Goal: Transaction & Acquisition: Purchase product/service

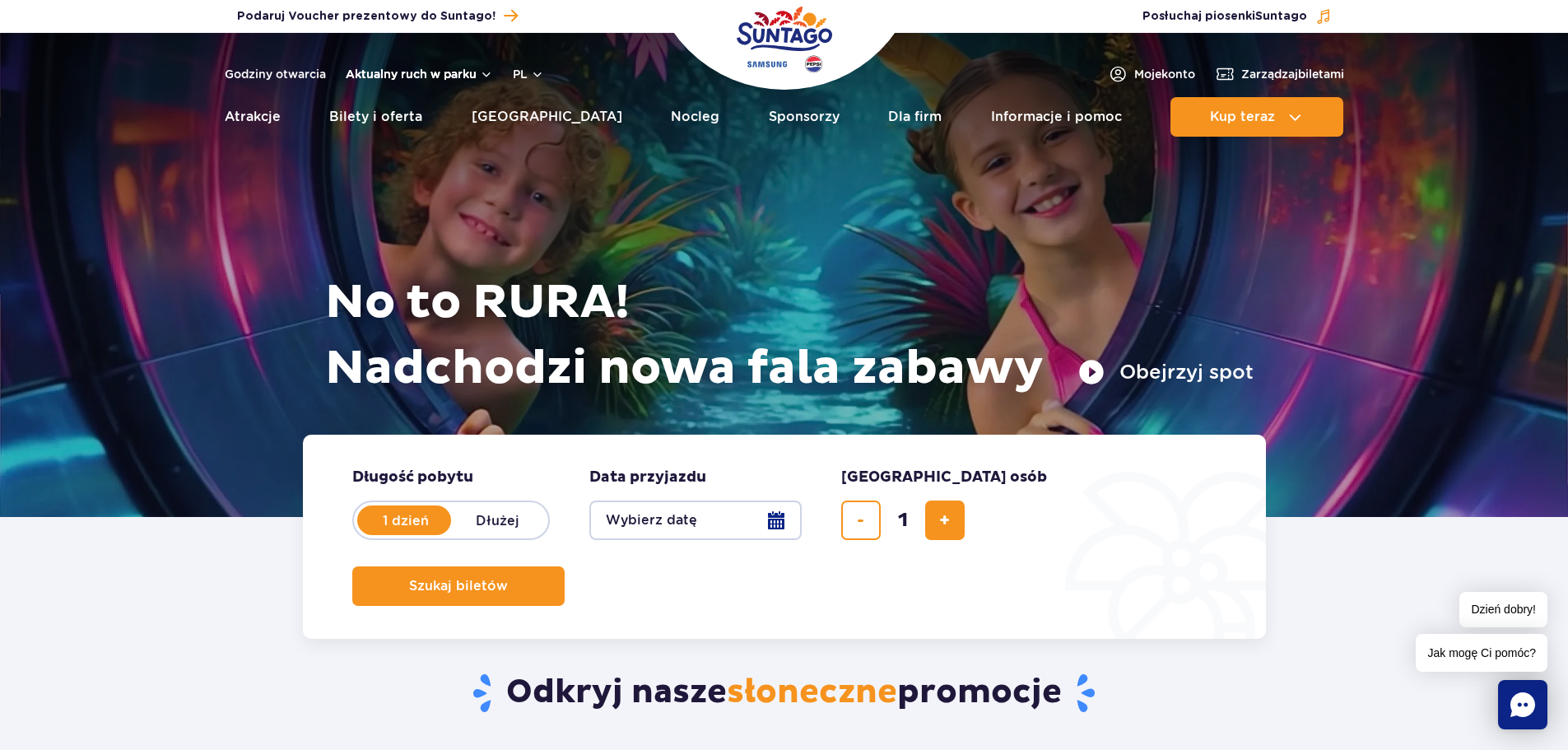
click at [485, 73] on button "Aktualny ruch w parku" at bounding box center [419, 73] width 147 height 14
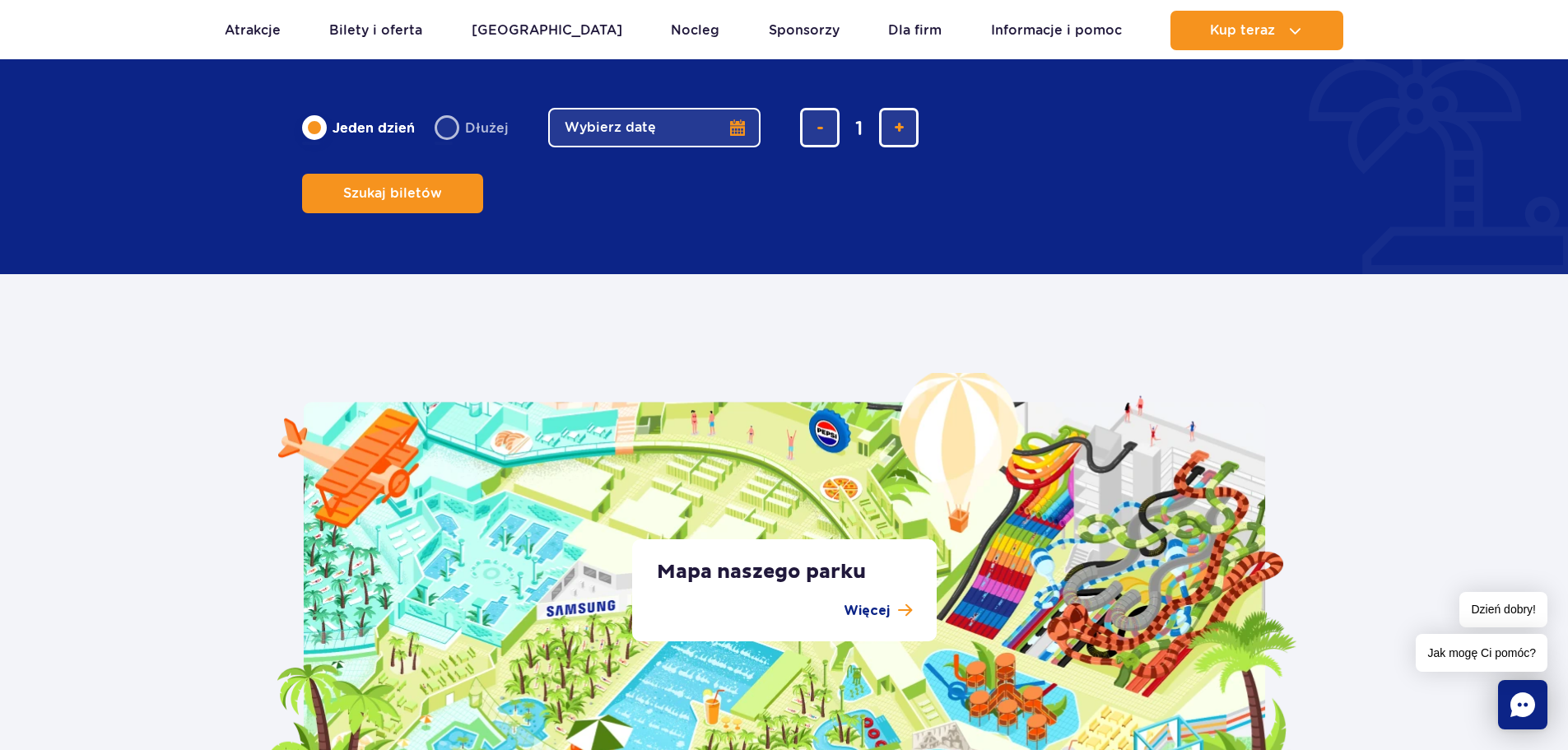
scroll to position [2798, 0]
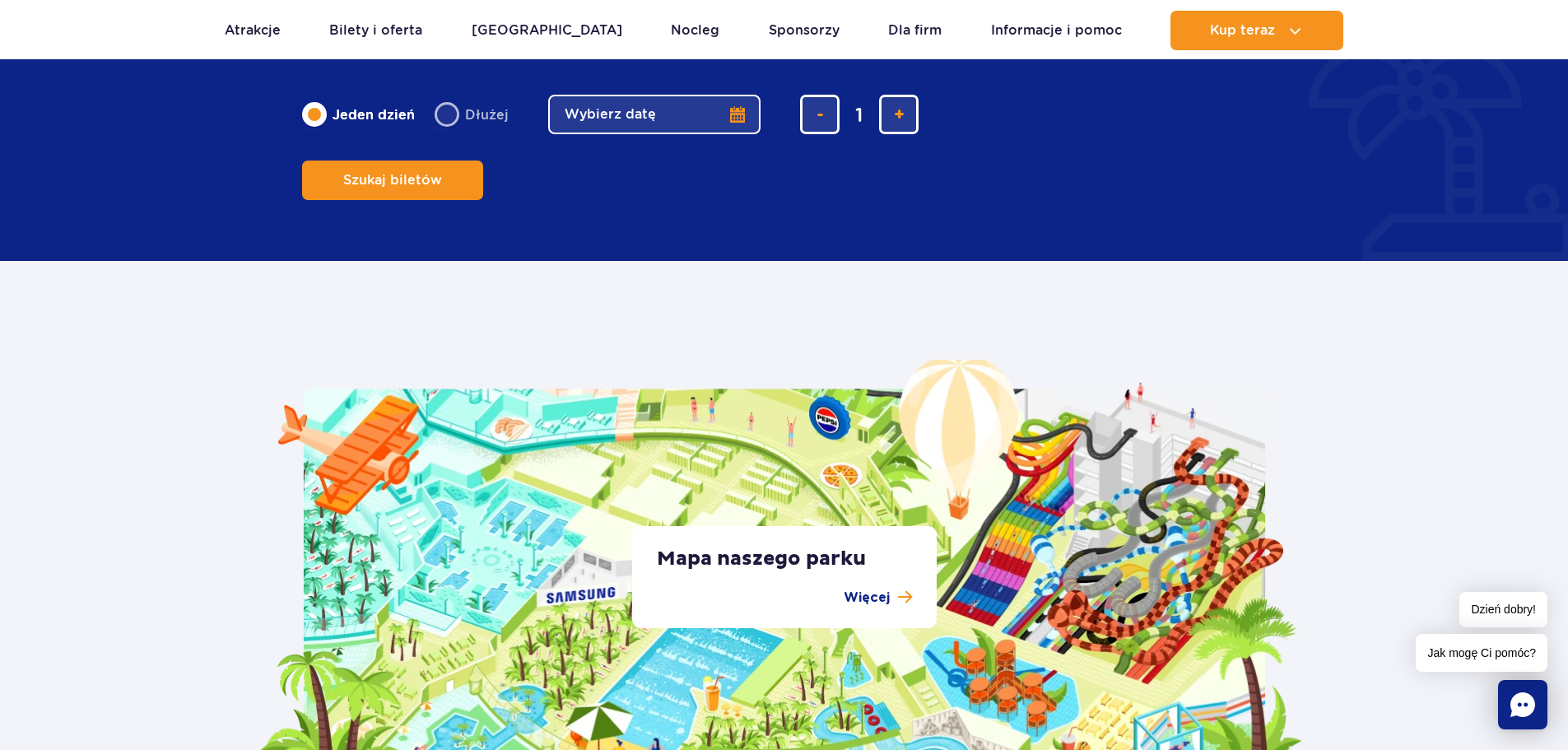
click at [733, 134] on button "Wybierz datę" at bounding box center [654, 114] width 212 height 40
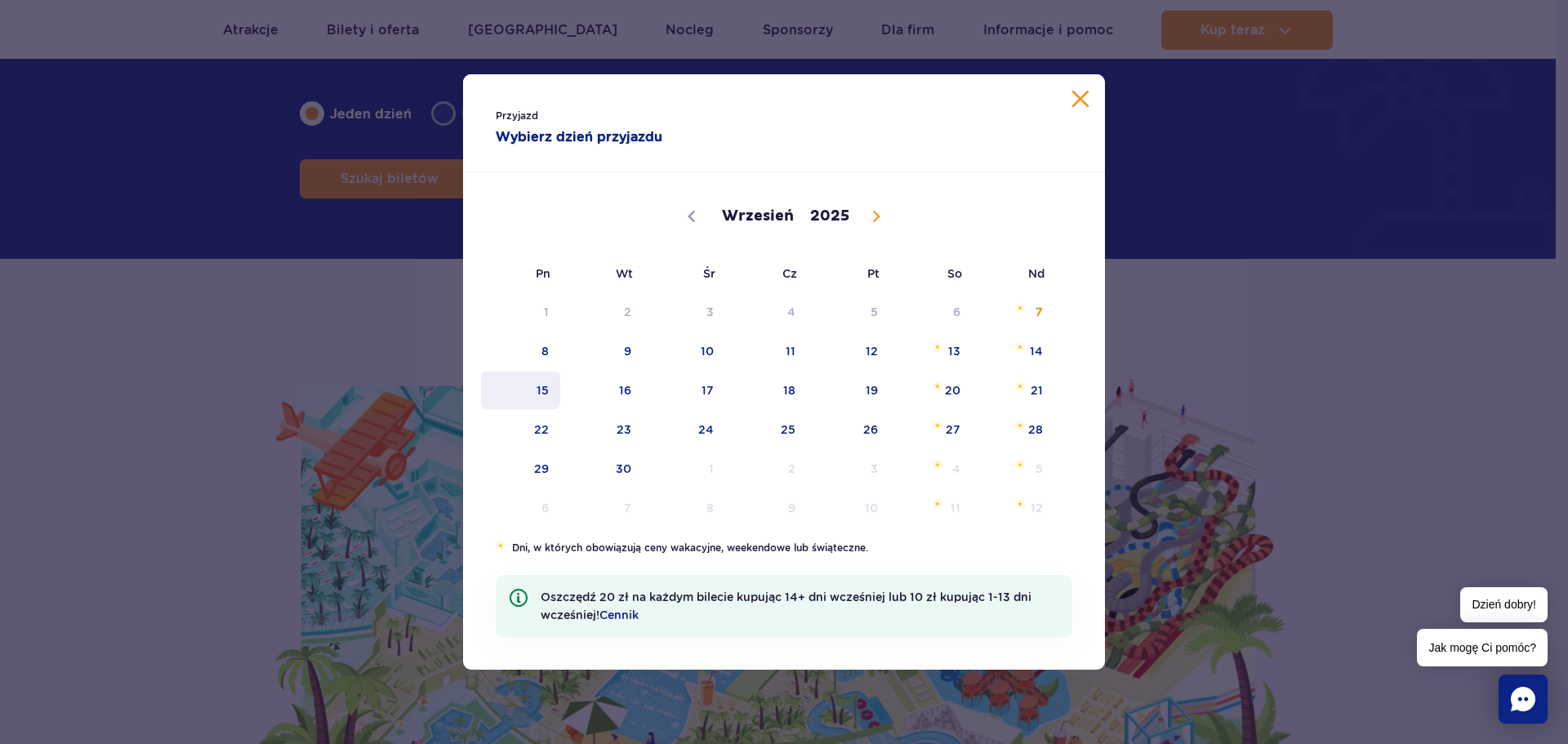
click at [547, 389] on span "15" at bounding box center [521, 390] width 83 height 38
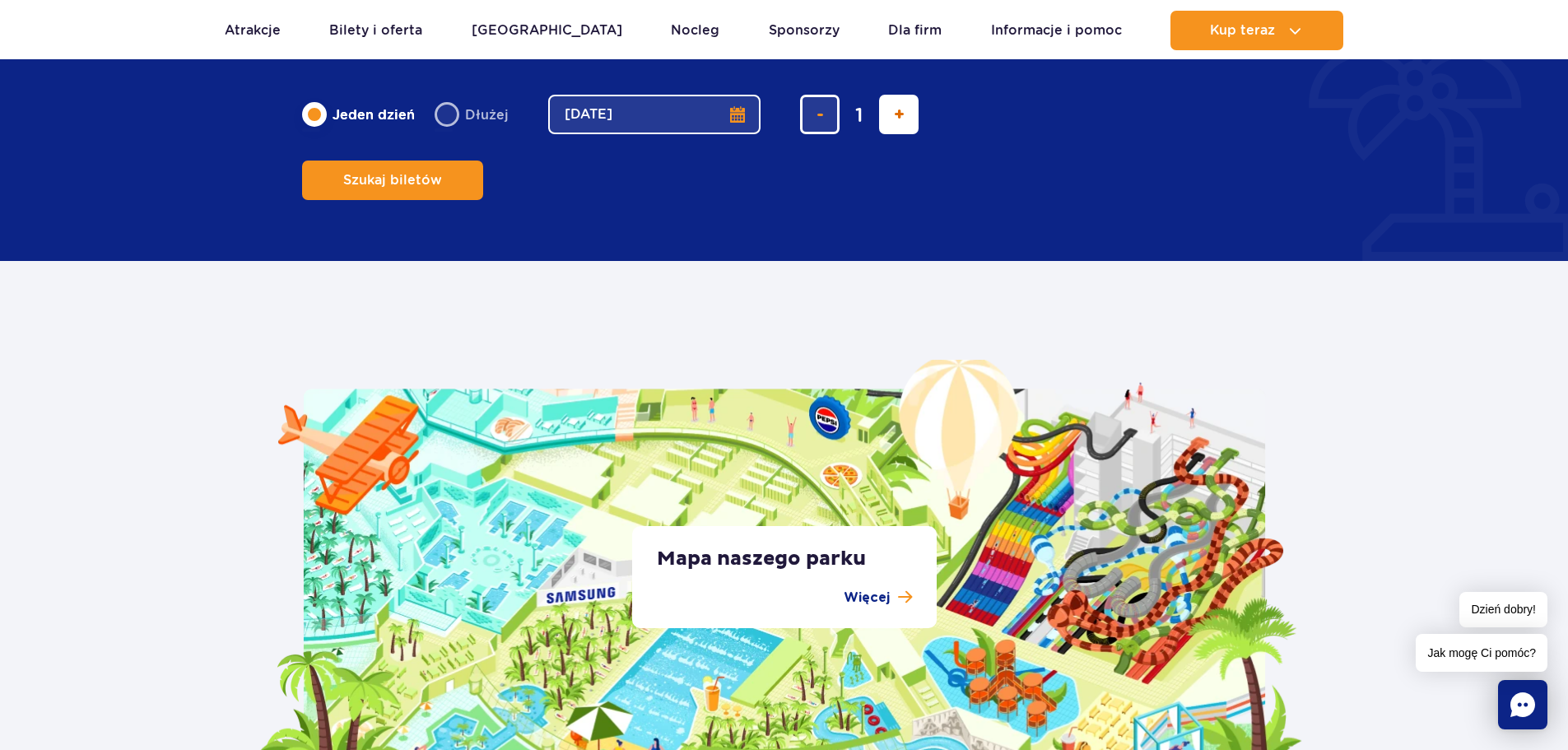
click at [902, 134] on button "dodaj bilet" at bounding box center [899, 114] width 40 height 40
type input "2"
click at [436, 173] on span "Szukaj biletów" at bounding box center [386, 180] width 99 height 15
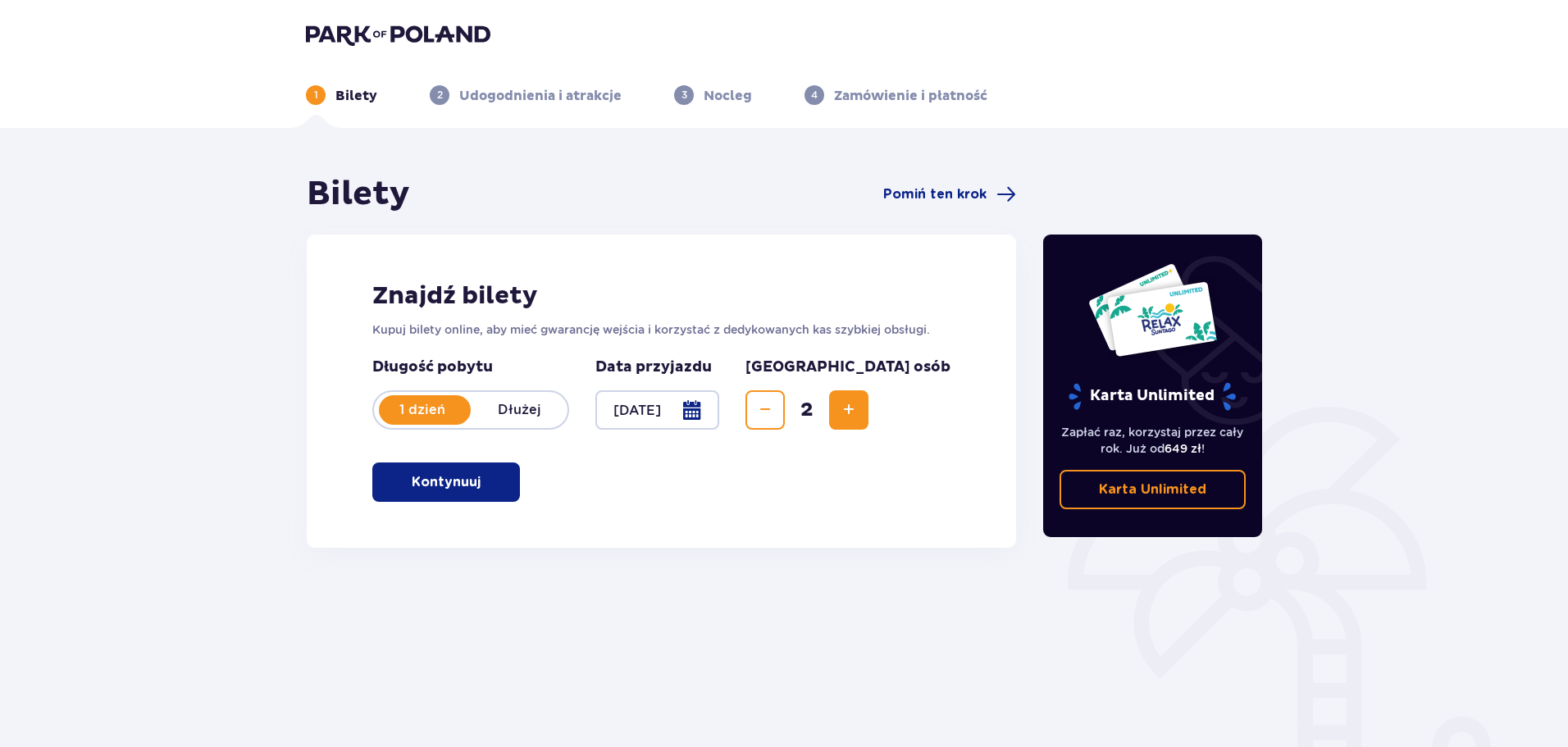
scroll to position [89, 0]
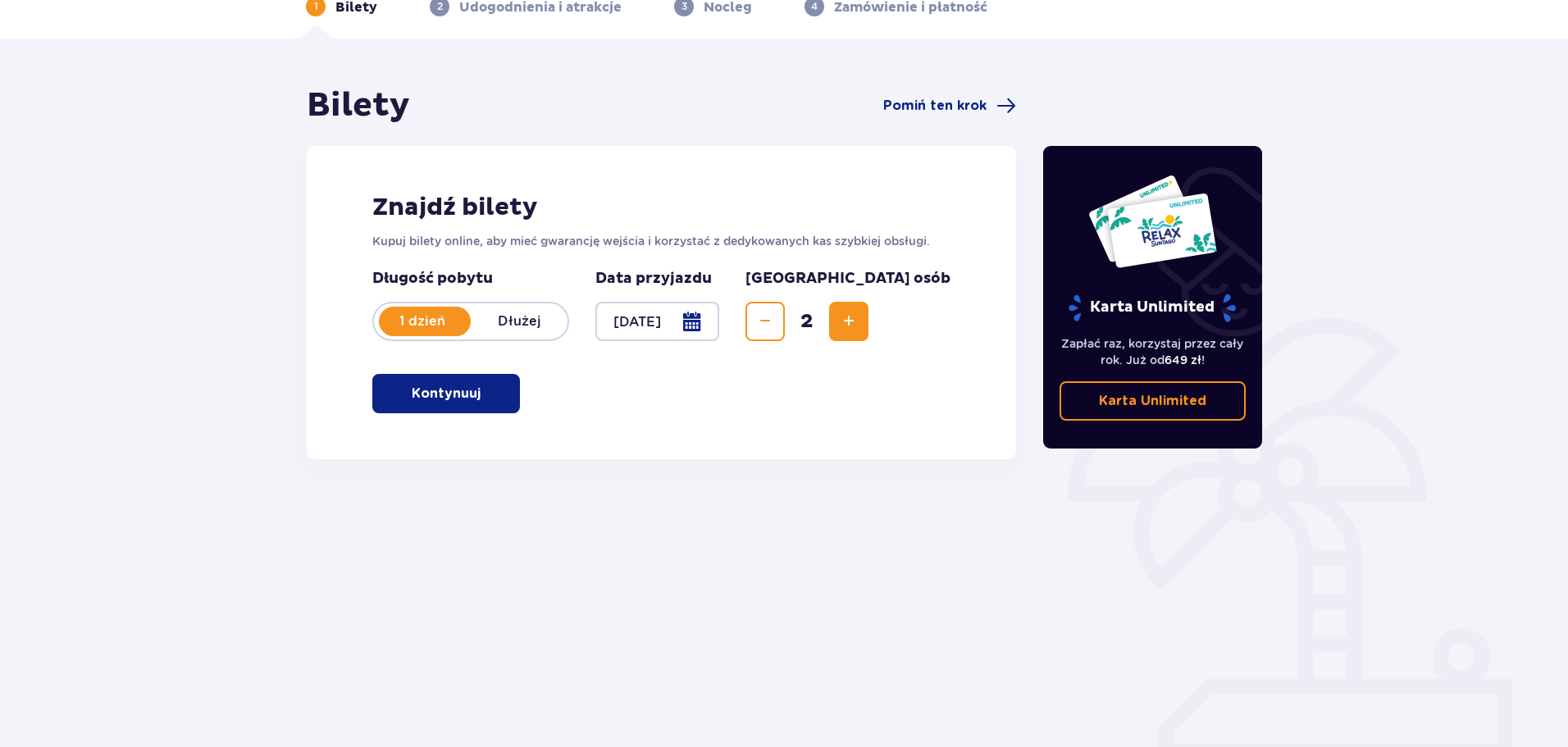
click at [478, 410] on button "Kontynuuj" at bounding box center [446, 394] width 147 height 40
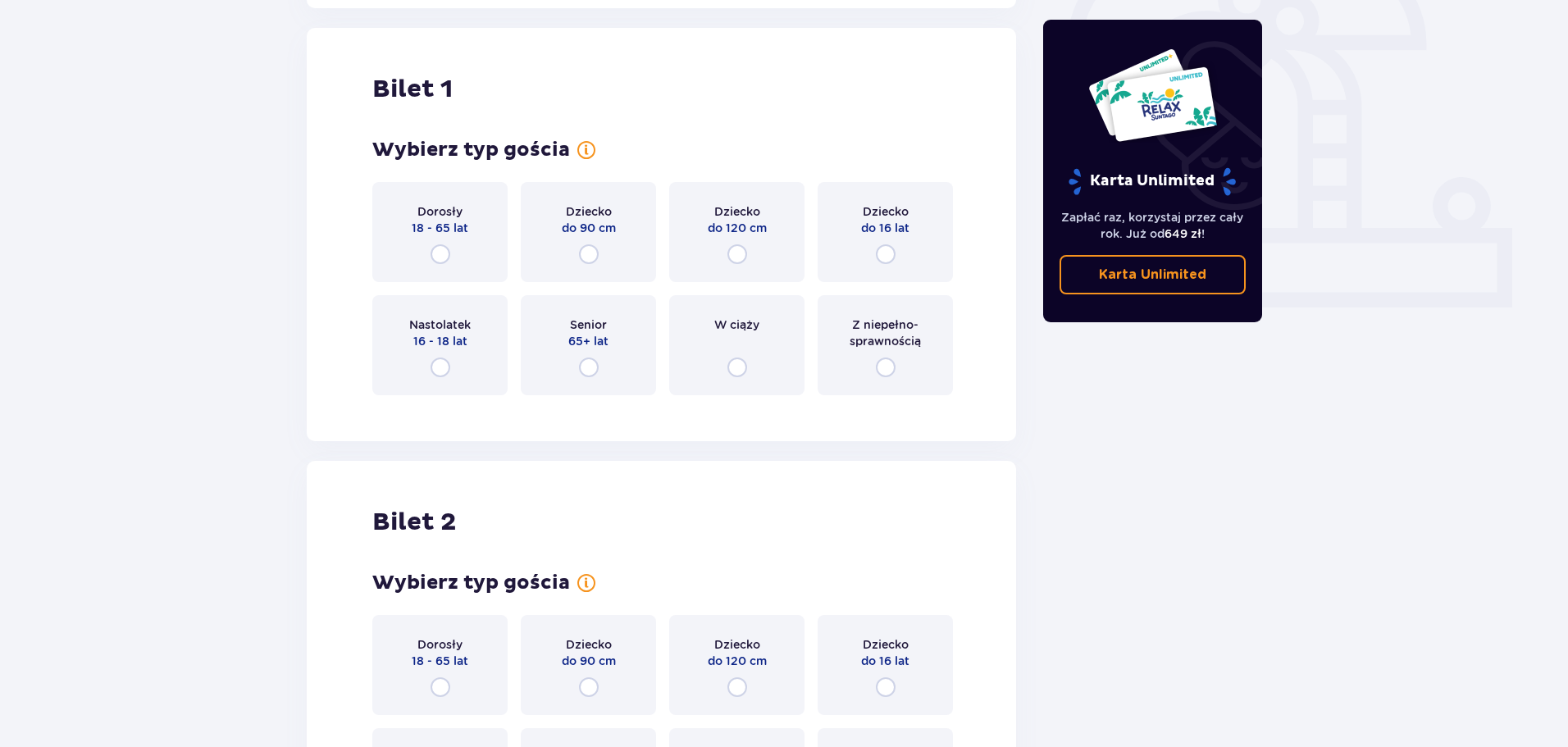
scroll to position [547, 0]
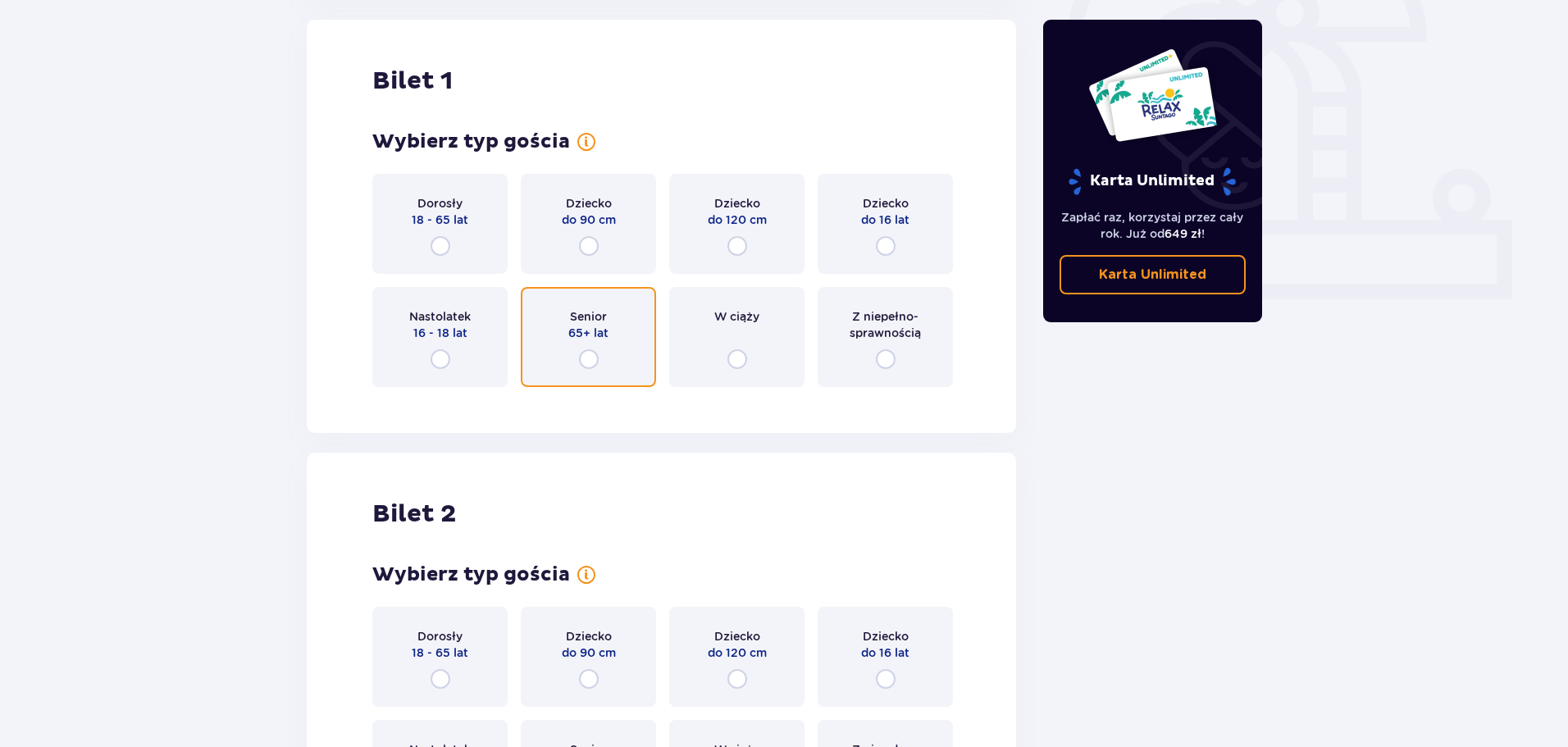
click at [588, 352] on input "radio" at bounding box center [589, 359] width 20 height 20
radio input "true"
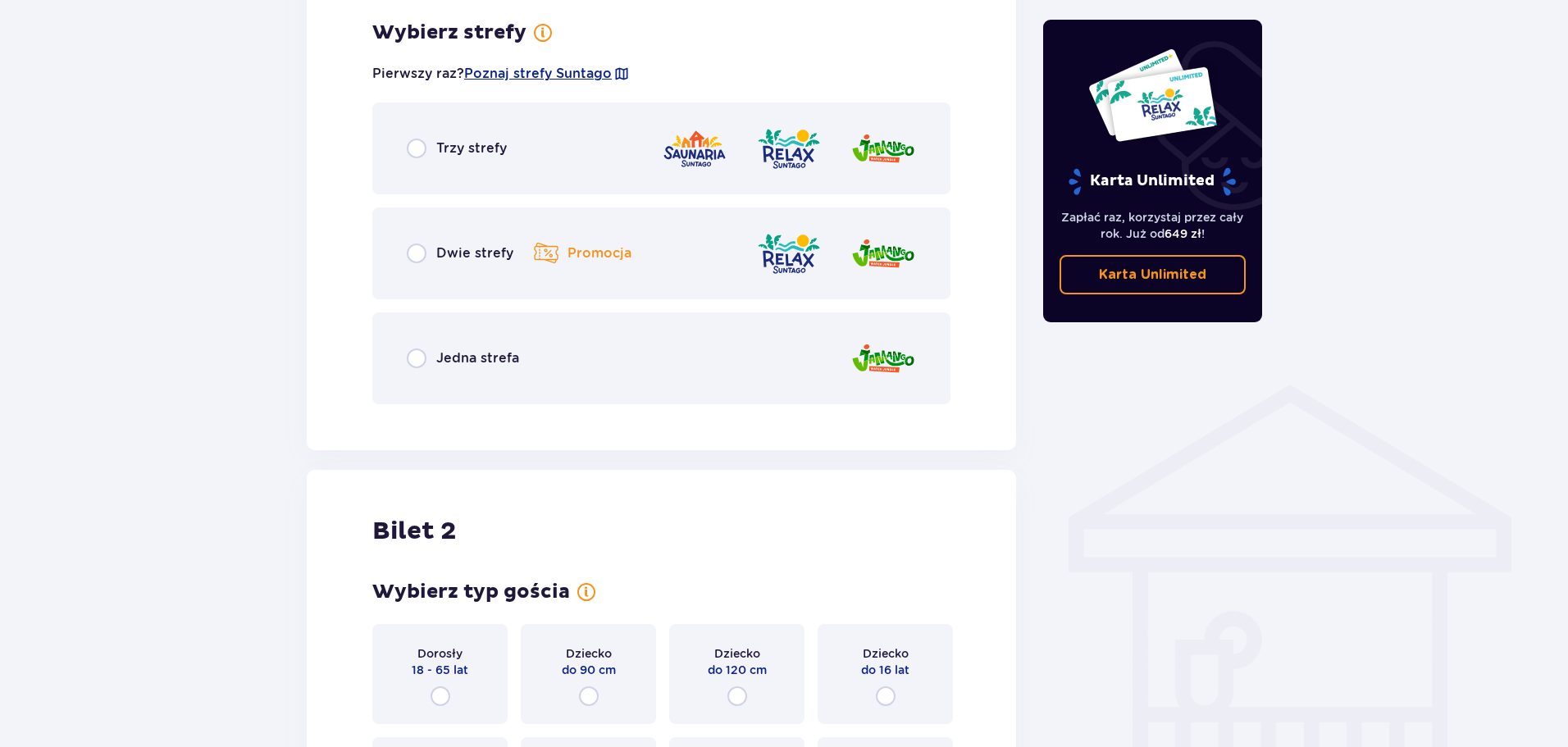
scroll to position [948, 0]
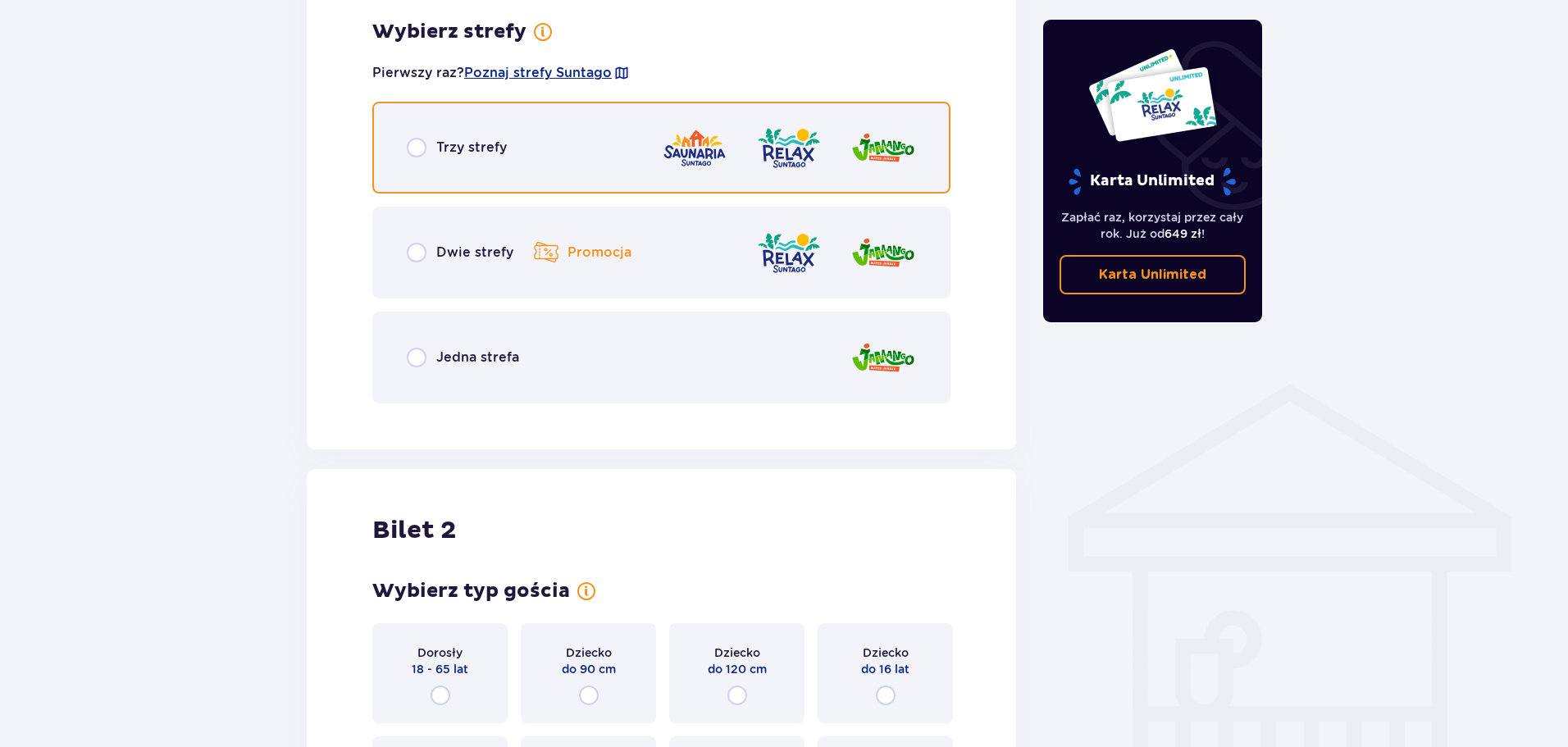
click at [417, 146] on input "radio" at bounding box center [417, 147] width 20 height 20
radio input "true"
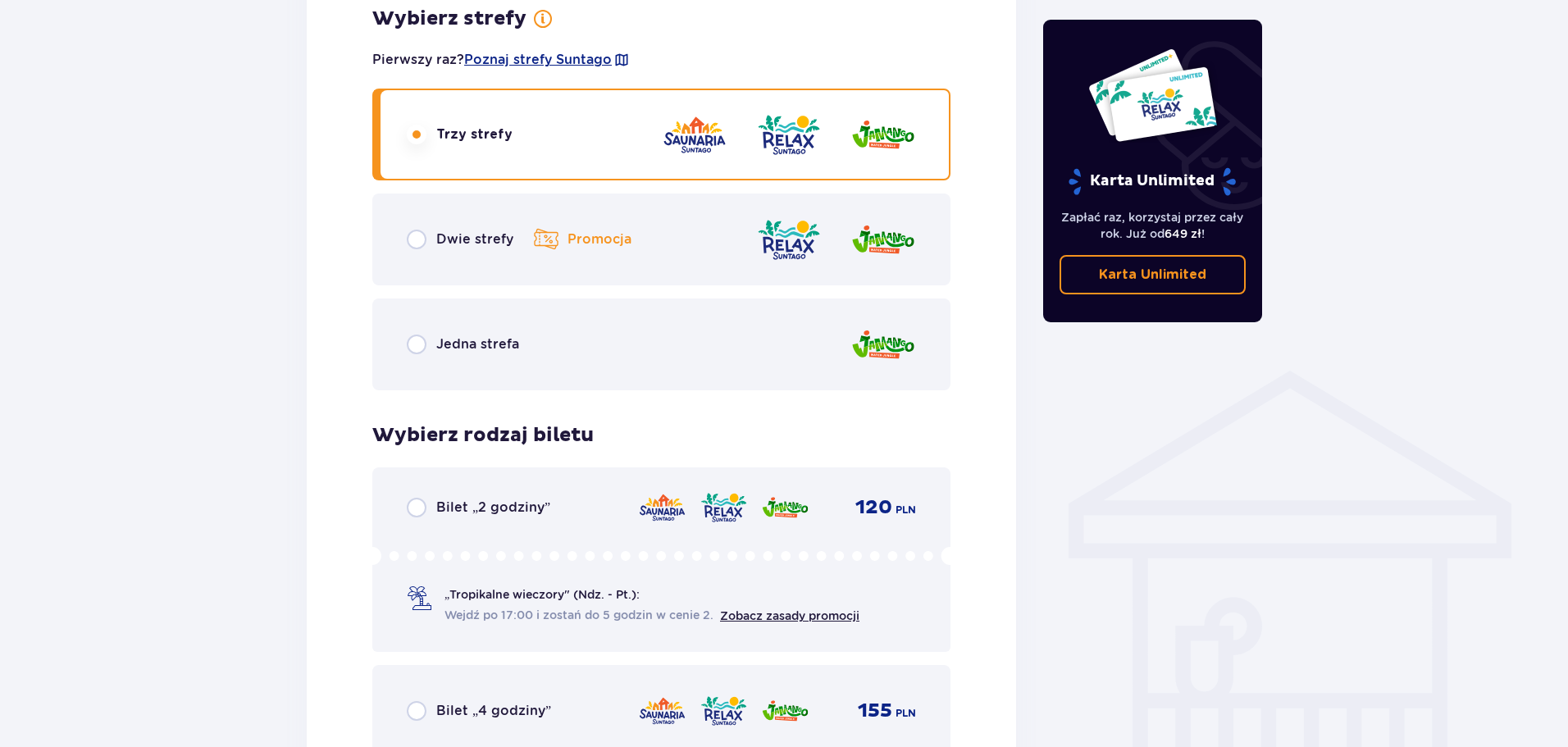
scroll to position [954, 0]
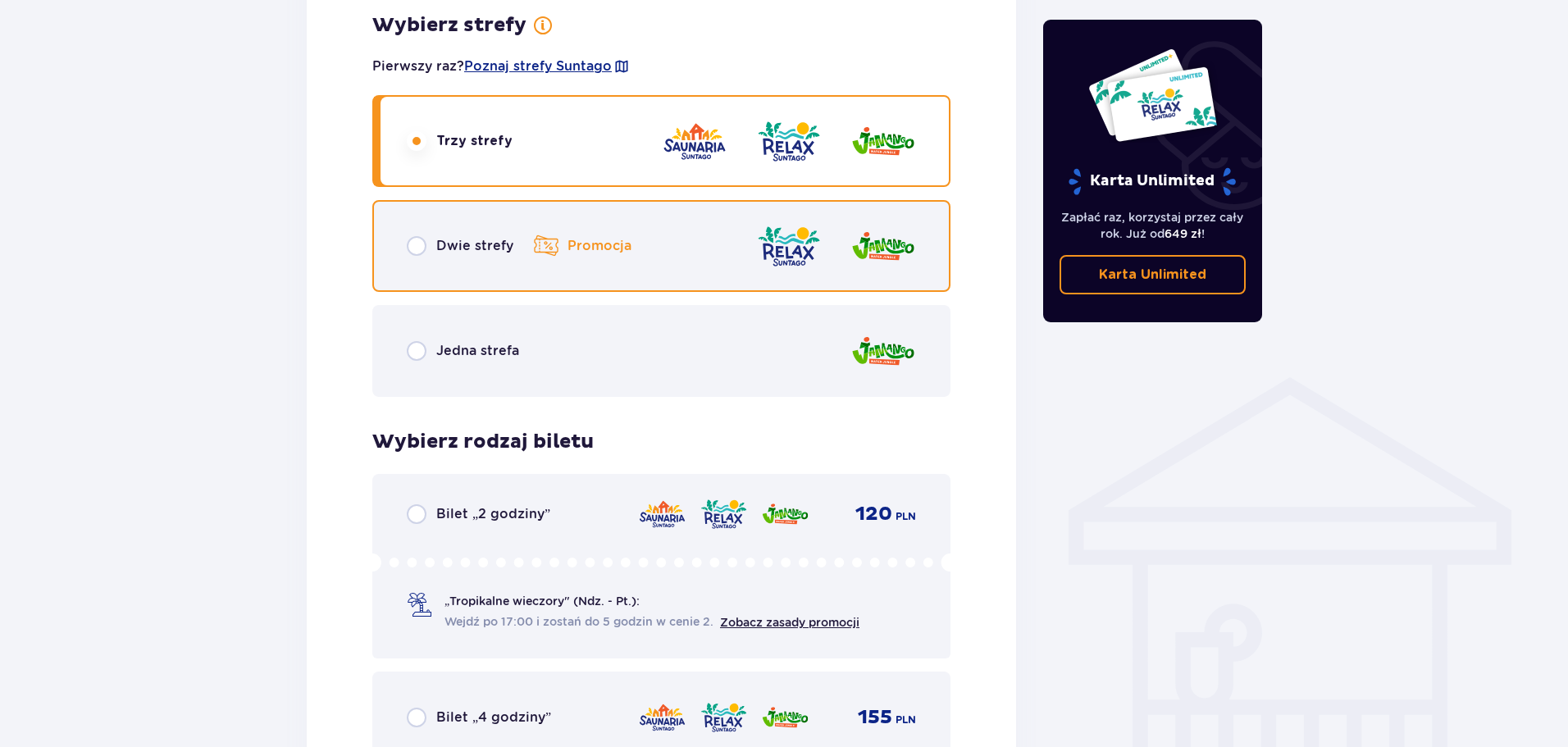
click at [415, 244] on input "radio" at bounding box center [417, 246] width 20 height 20
radio input "true"
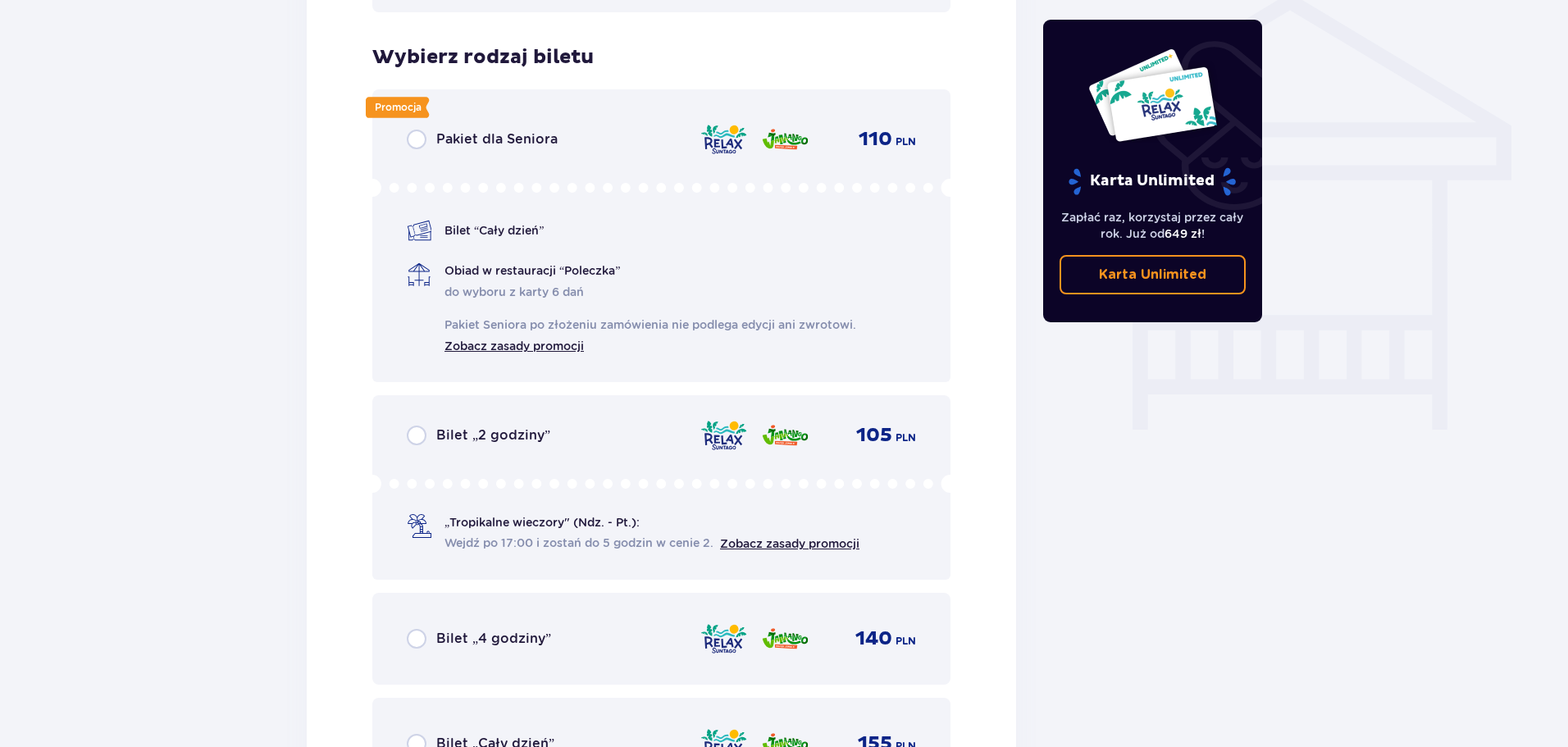
scroll to position [1282, 0]
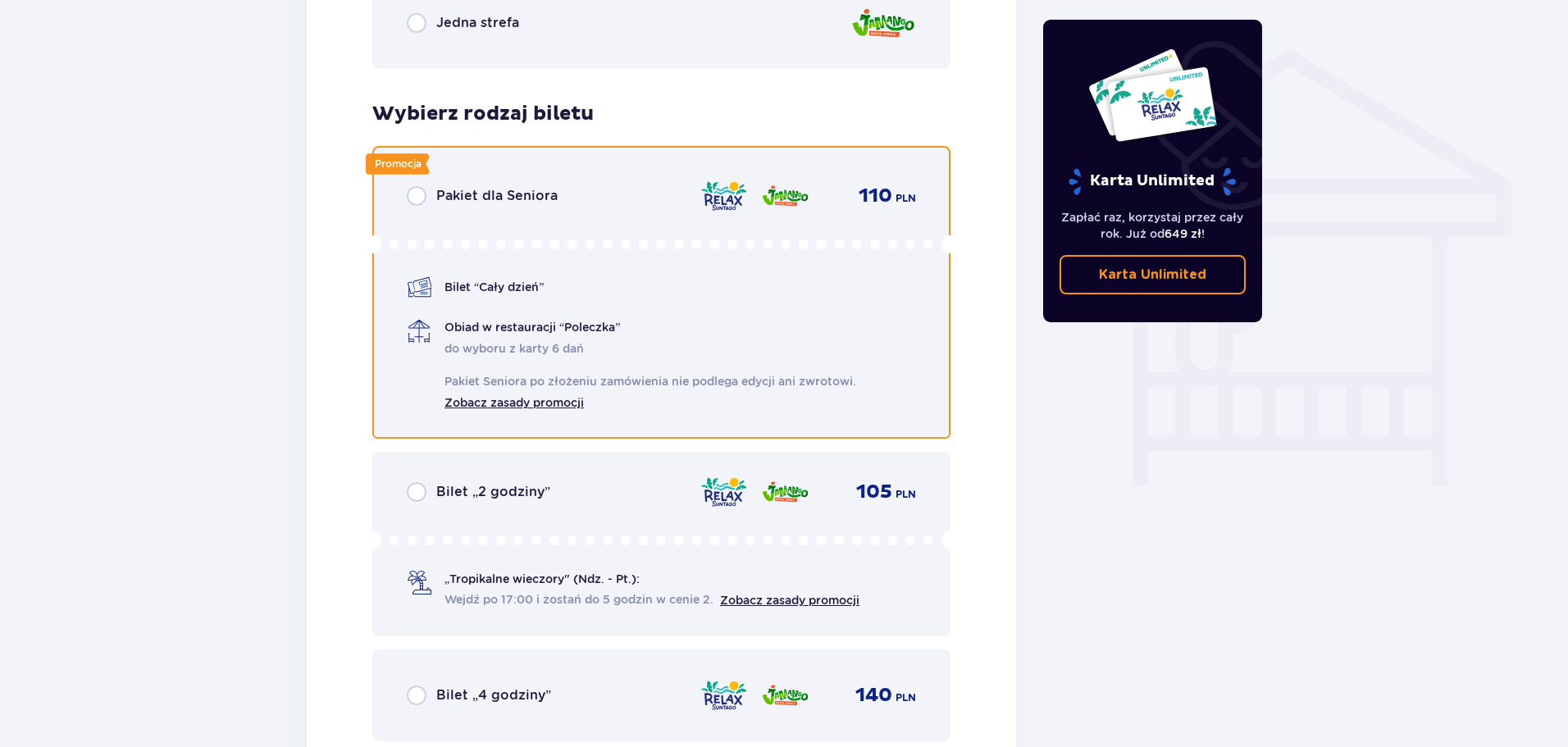
click at [415, 195] on input "radio" at bounding box center [417, 196] width 20 height 20
radio input "true"
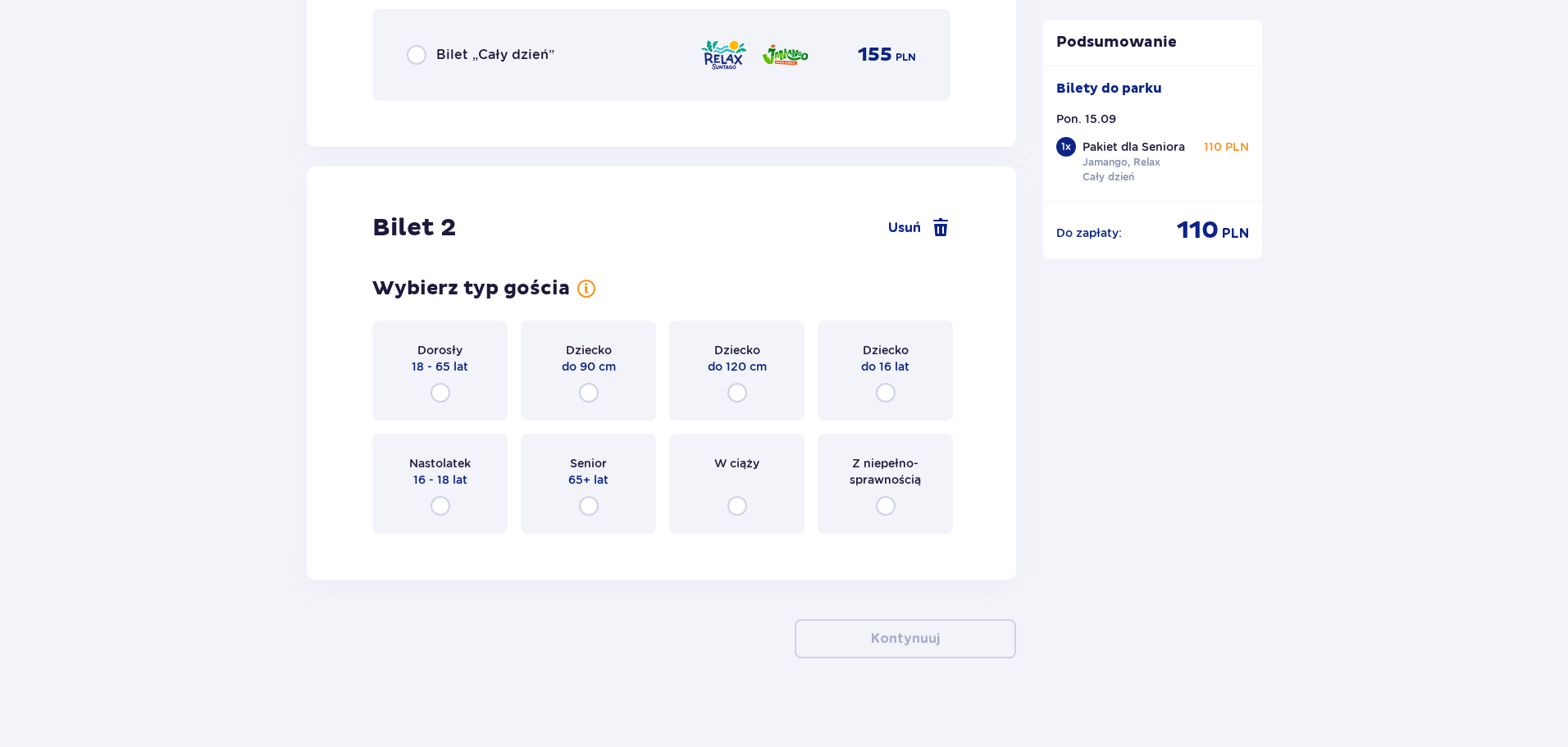
scroll to position [2037, 0]
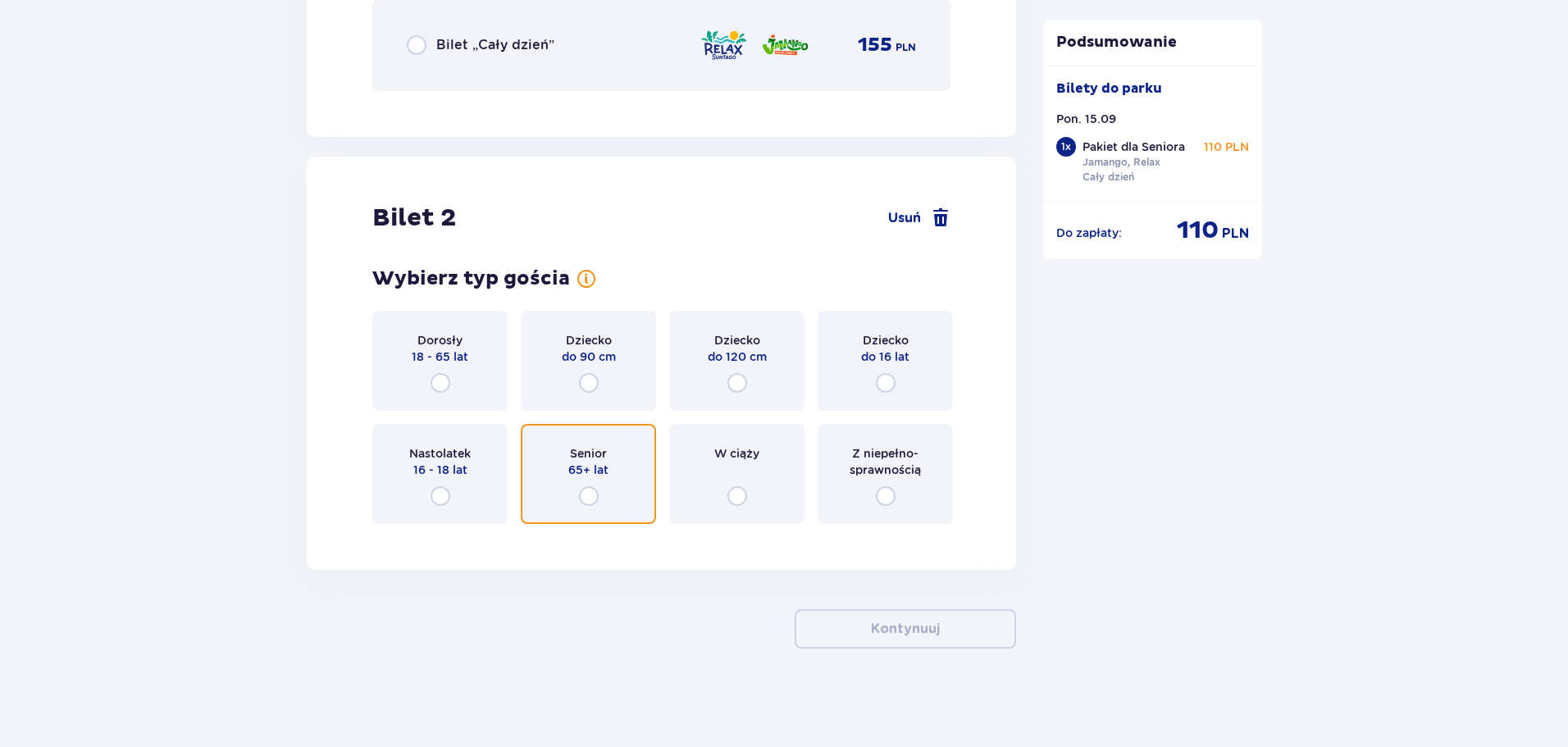
click at [593, 492] on input "radio" at bounding box center [589, 496] width 20 height 20
radio input "true"
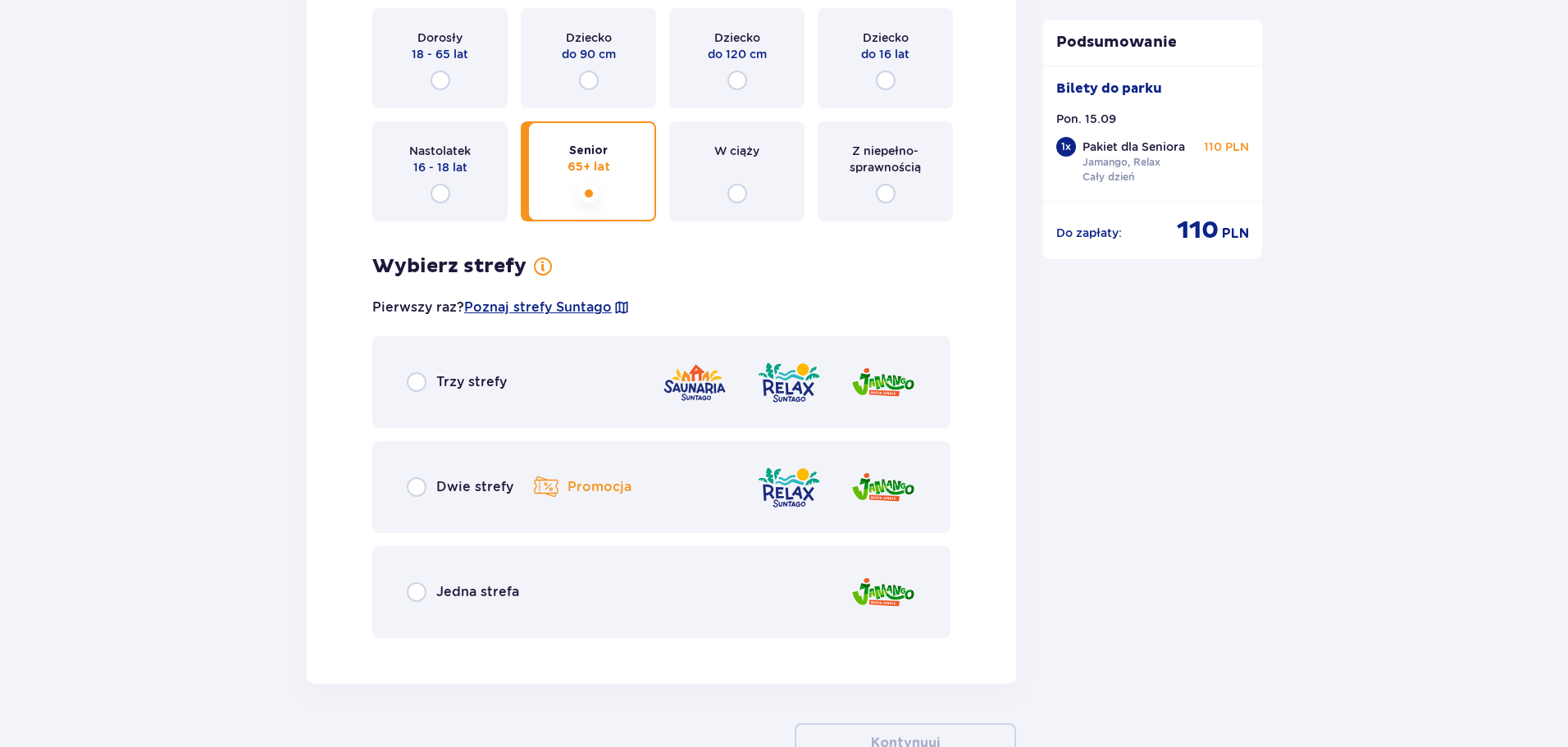
scroll to position [2371, 0]
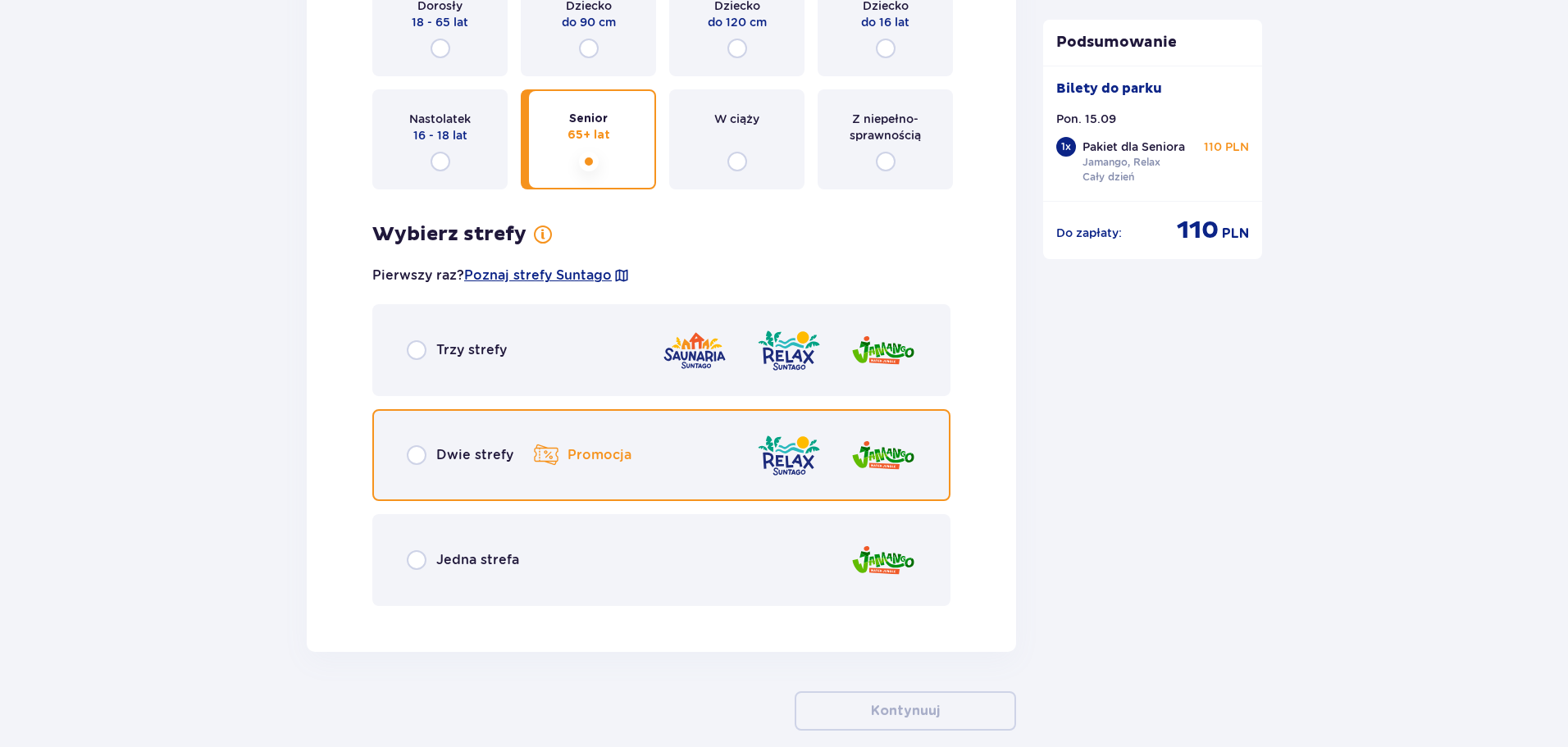
click at [420, 455] on input "radio" at bounding box center [417, 455] width 20 height 20
radio input "true"
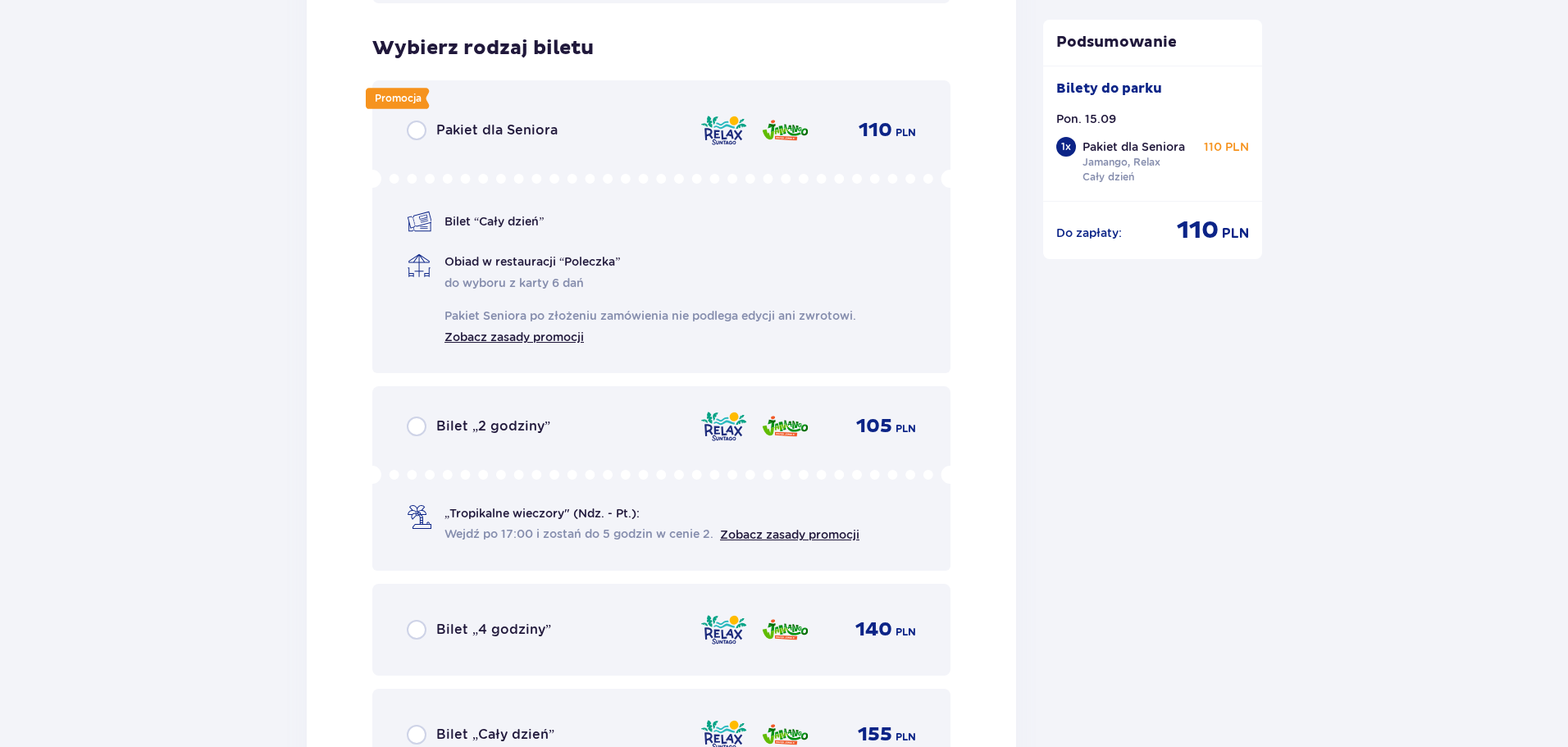
scroll to position [2990, 0]
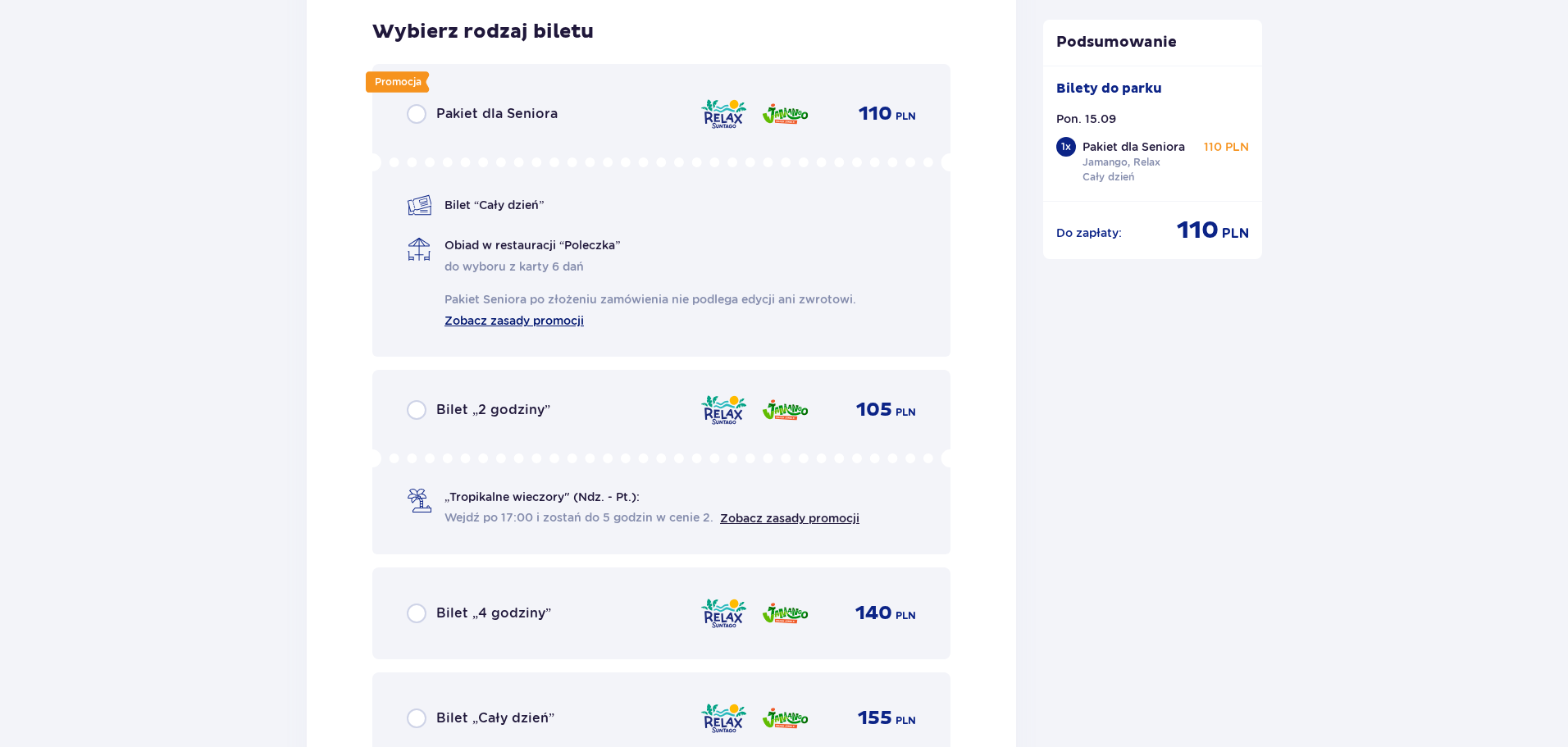
click at [527, 317] on link "Zobacz zasady promocji" at bounding box center [514, 319] width 139 height 20
click at [512, 260] on p "do wyboru z karty 6 dań Pakiet Seniora po złożeniu zamówienia nie podlega edycj…" at bounding box center [650, 294] width 411 height 70
click at [532, 243] on p "Obiad w restauracji “Poleczka”" at bounding box center [532, 245] width 175 height 16
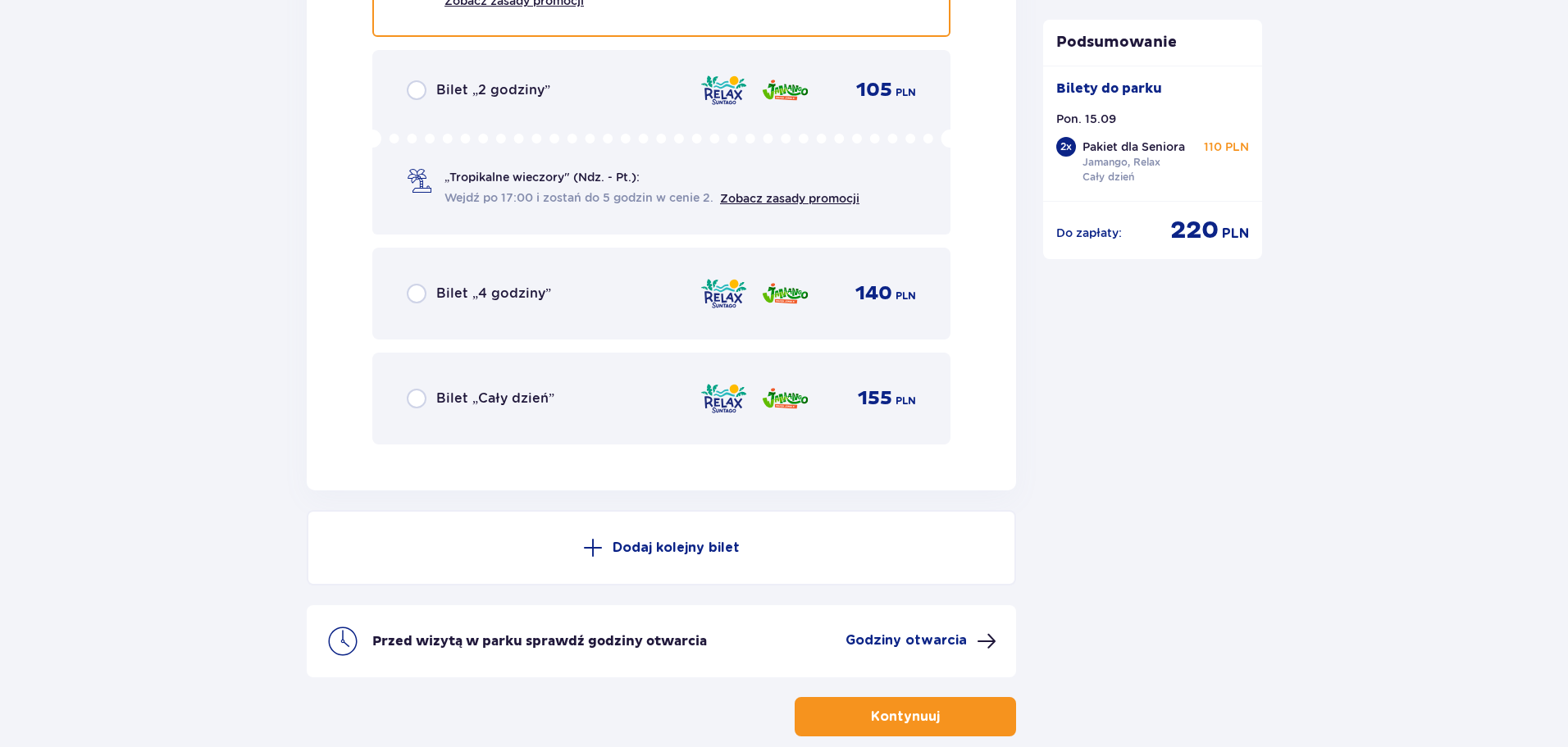
scroll to position [3069, 0]
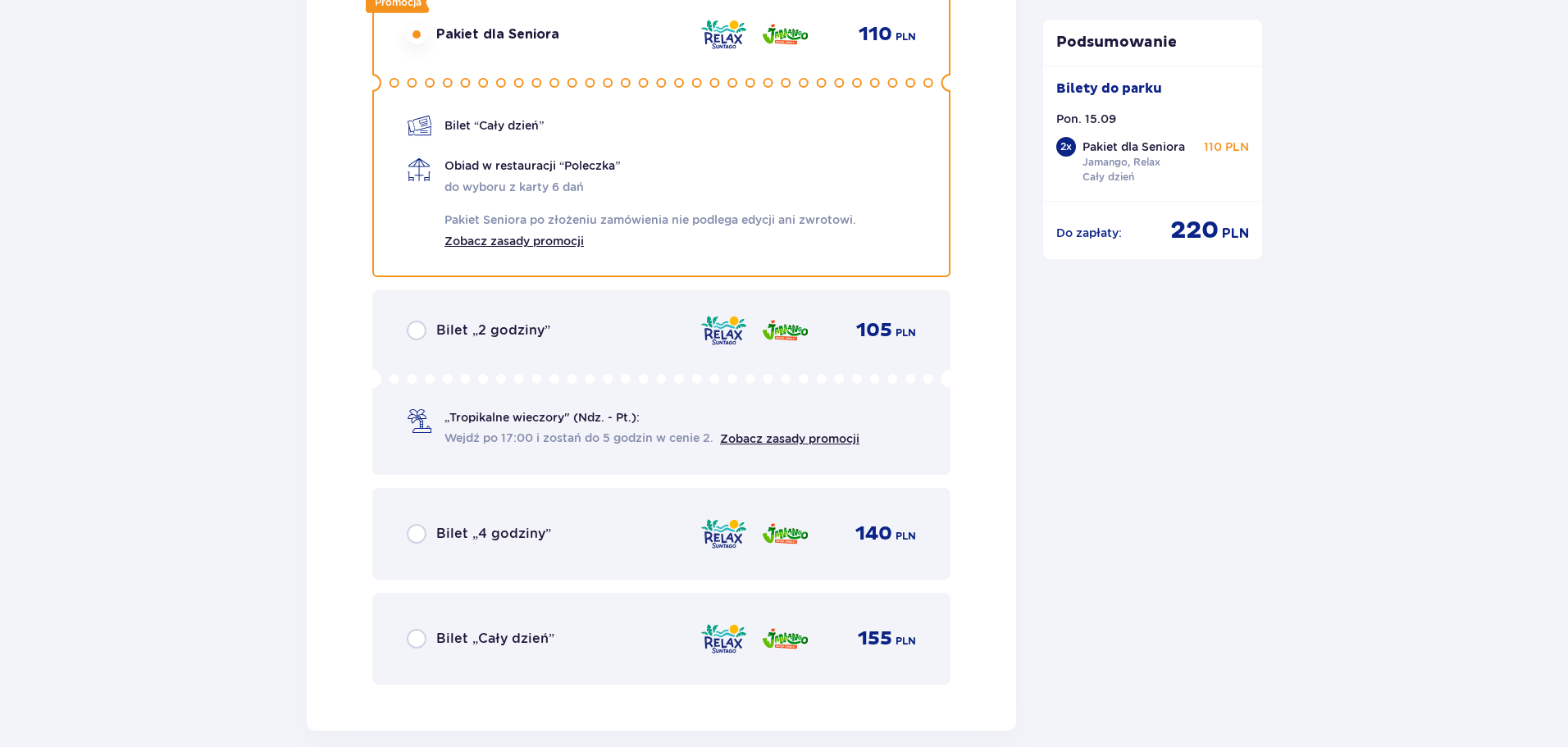
click at [570, 185] on p "do wyboru z karty 6 dań Pakiet Seniora po złożeniu zamówienia nie podlega edycj…" at bounding box center [650, 214] width 411 height 70
click at [587, 161] on p "Obiad w restauracji “Poleczka”" at bounding box center [532, 165] width 175 height 16
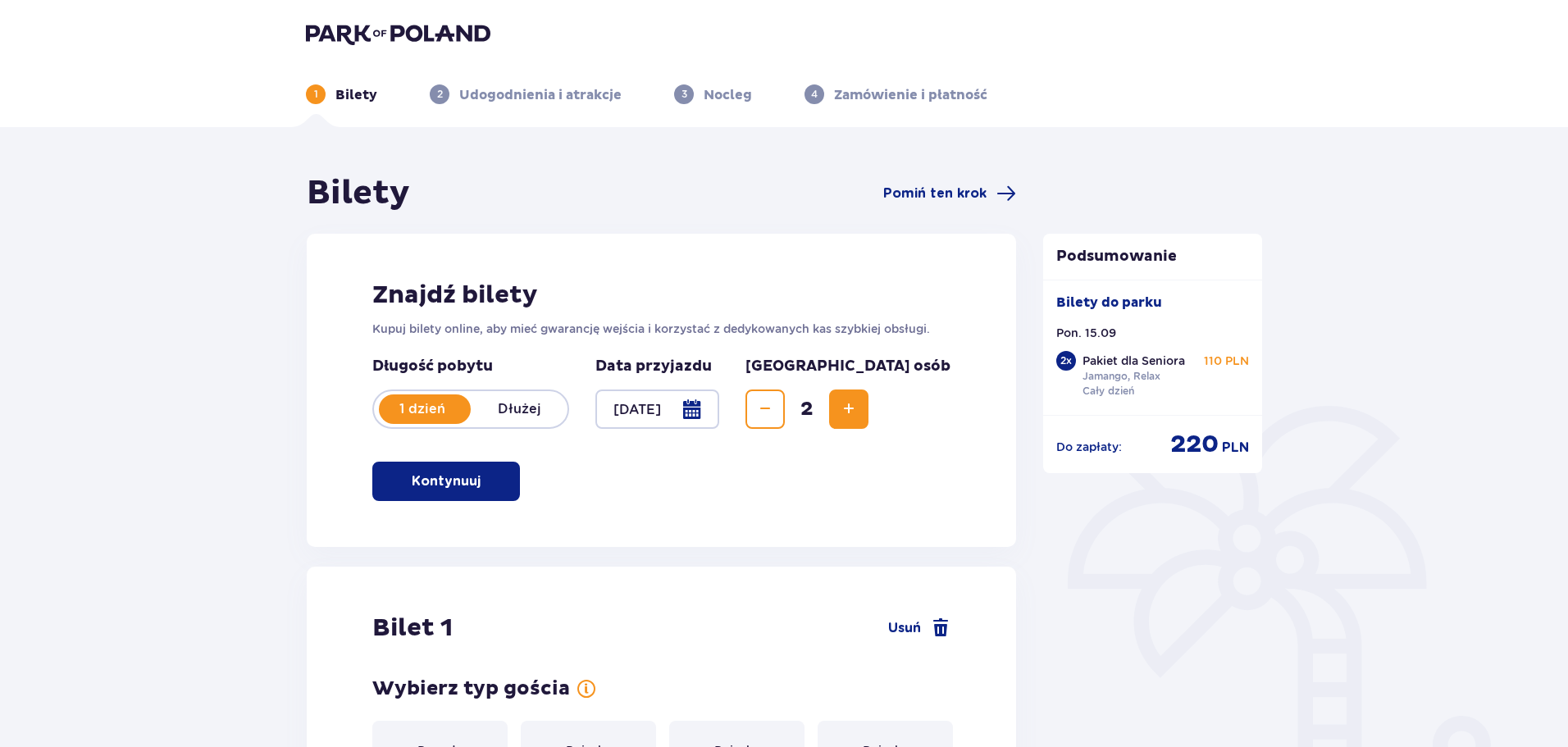
scroll to position [0, 0]
click at [396, 33] on img at bounding box center [398, 33] width 184 height 23
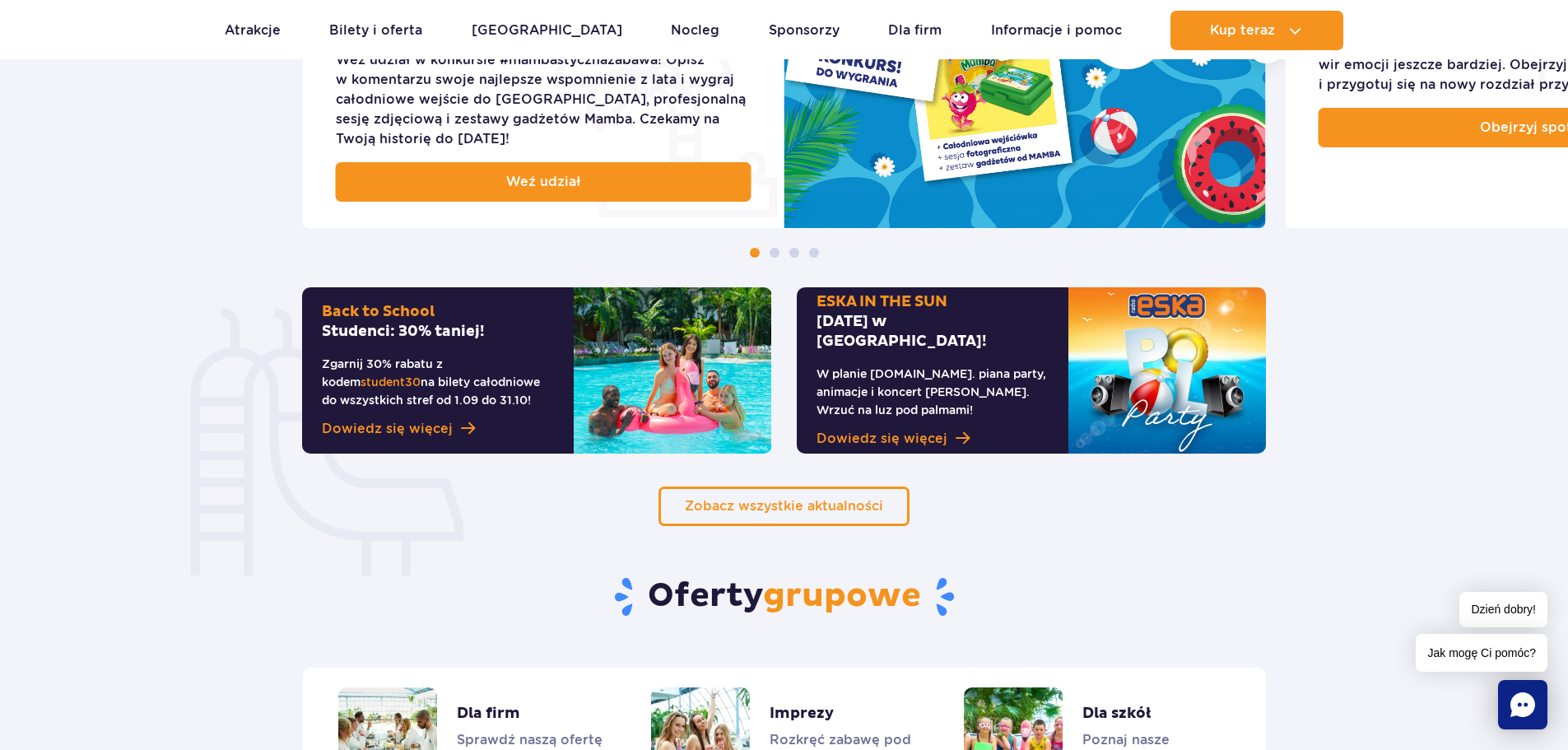
scroll to position [905, 0]
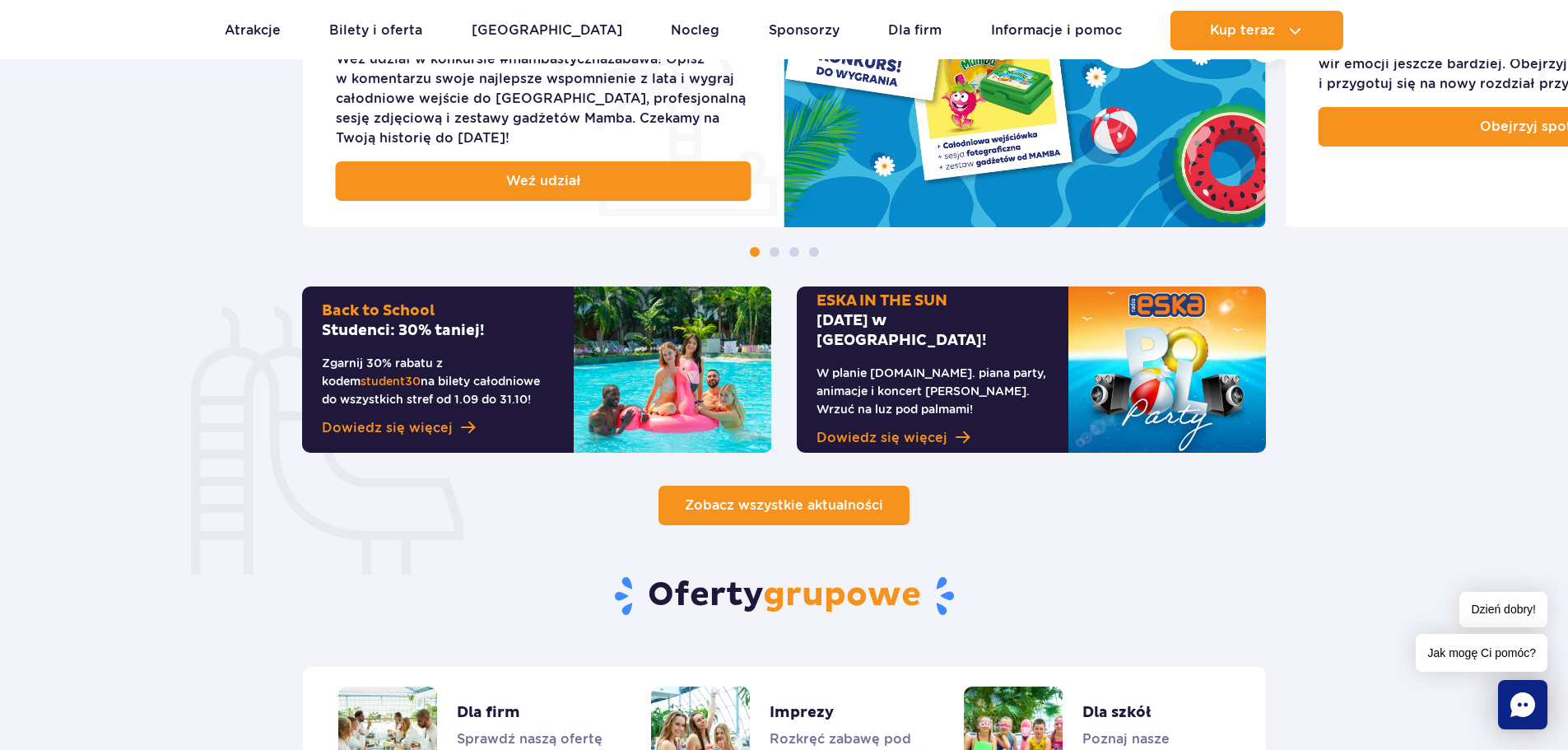
click at [848, 511] on span "Zobacz wszystkie aktualności" at bounding box center [784, 504] width 199 height 15
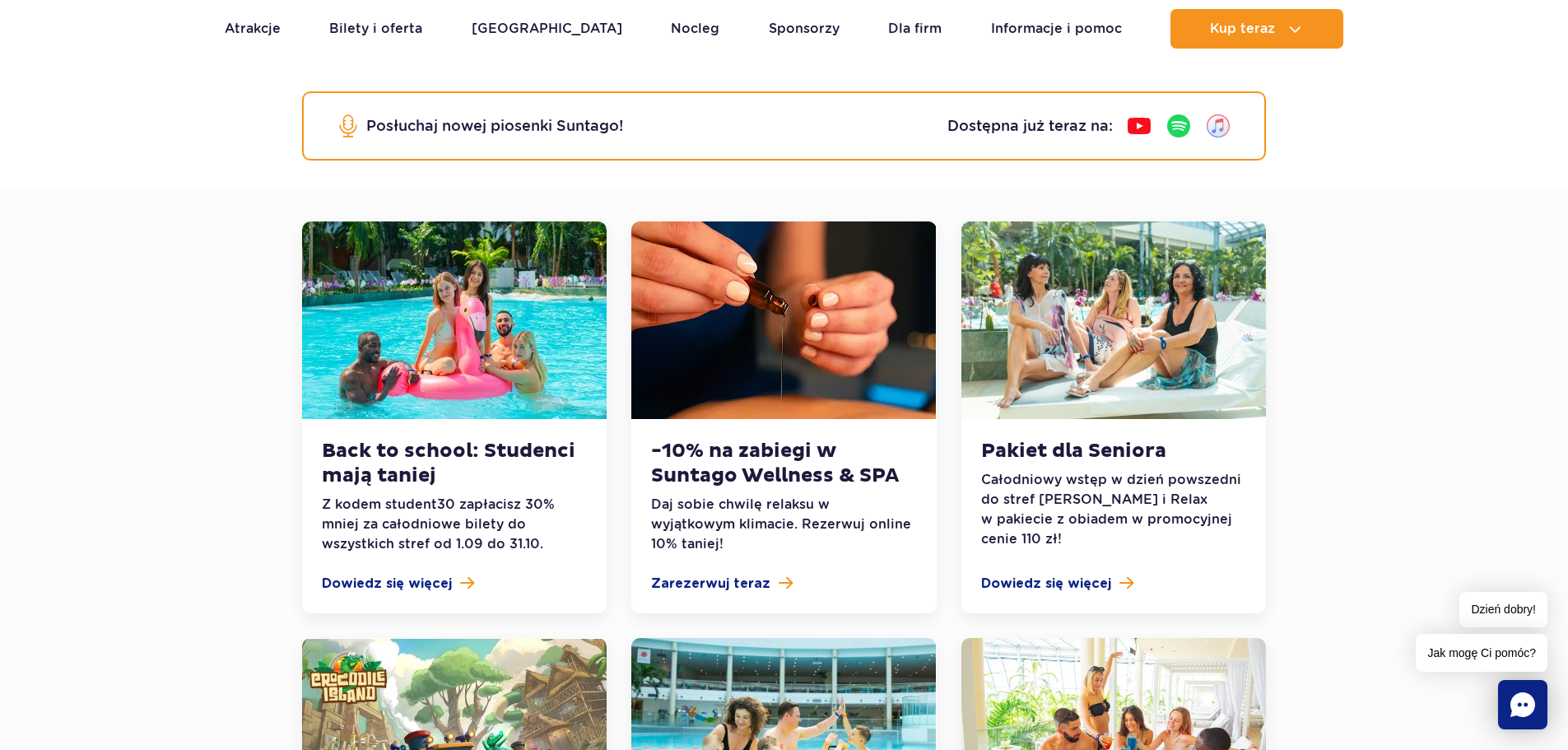
scroll to position [247, 0]
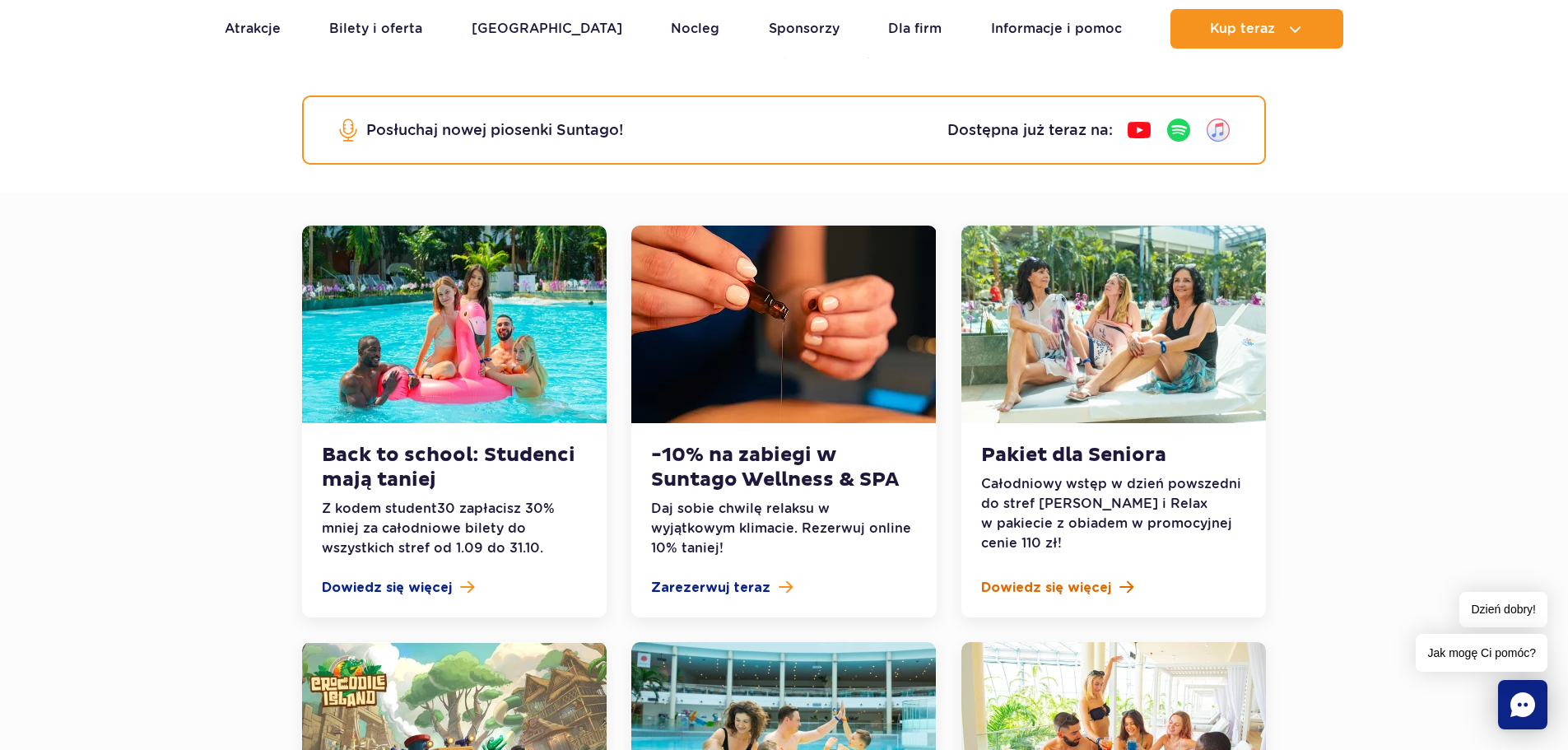
click at [1073, 587] on span "Dowiedz się więcej" at bounding box center [1046, 588] width 130 height 20
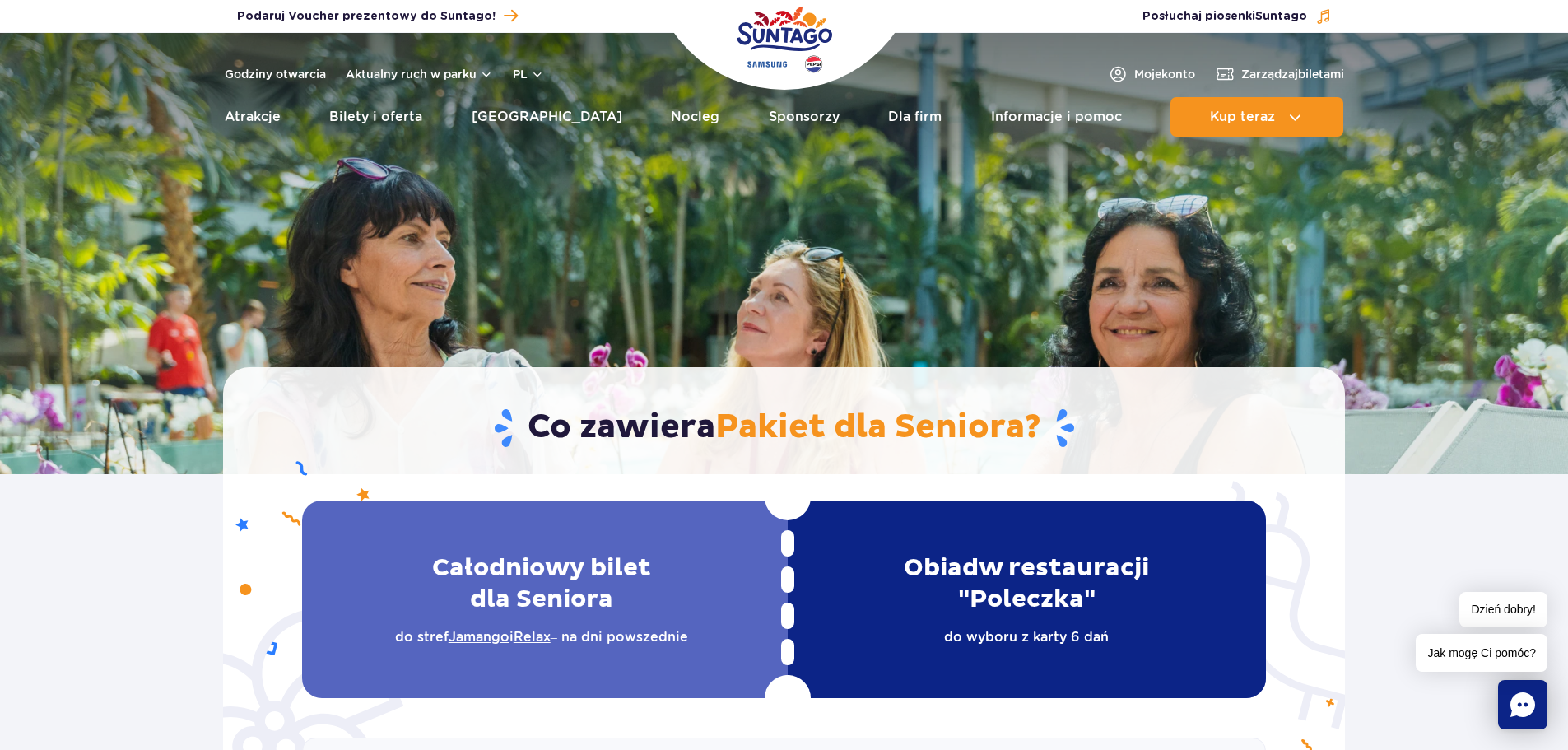
click at [787, 34] on img "Park of Poland" at bounding box center [784, 39] width 95 height 75
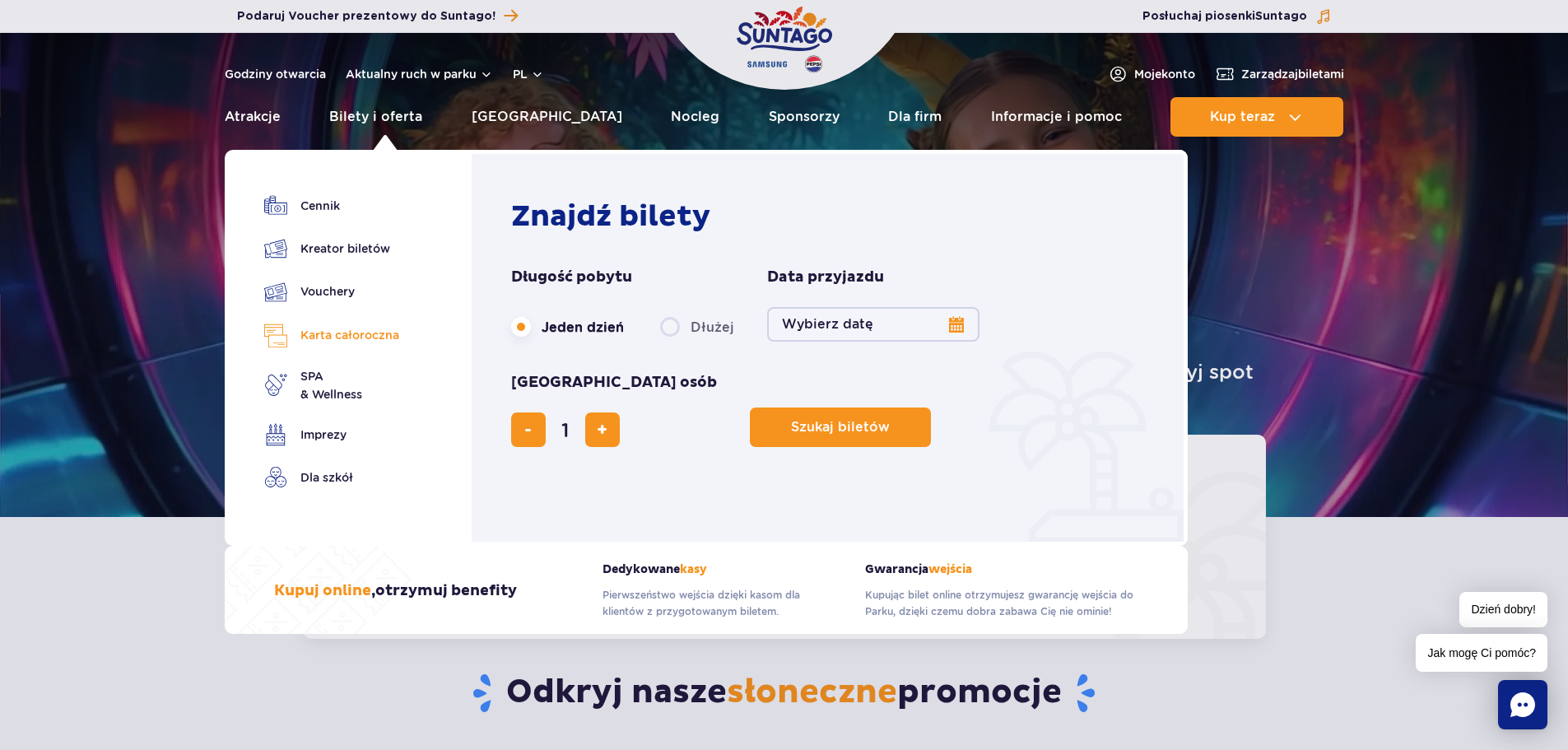
click at [336, 327] on link "Karta całoroczna" at bounding box center [331, 336] width 135 height 24
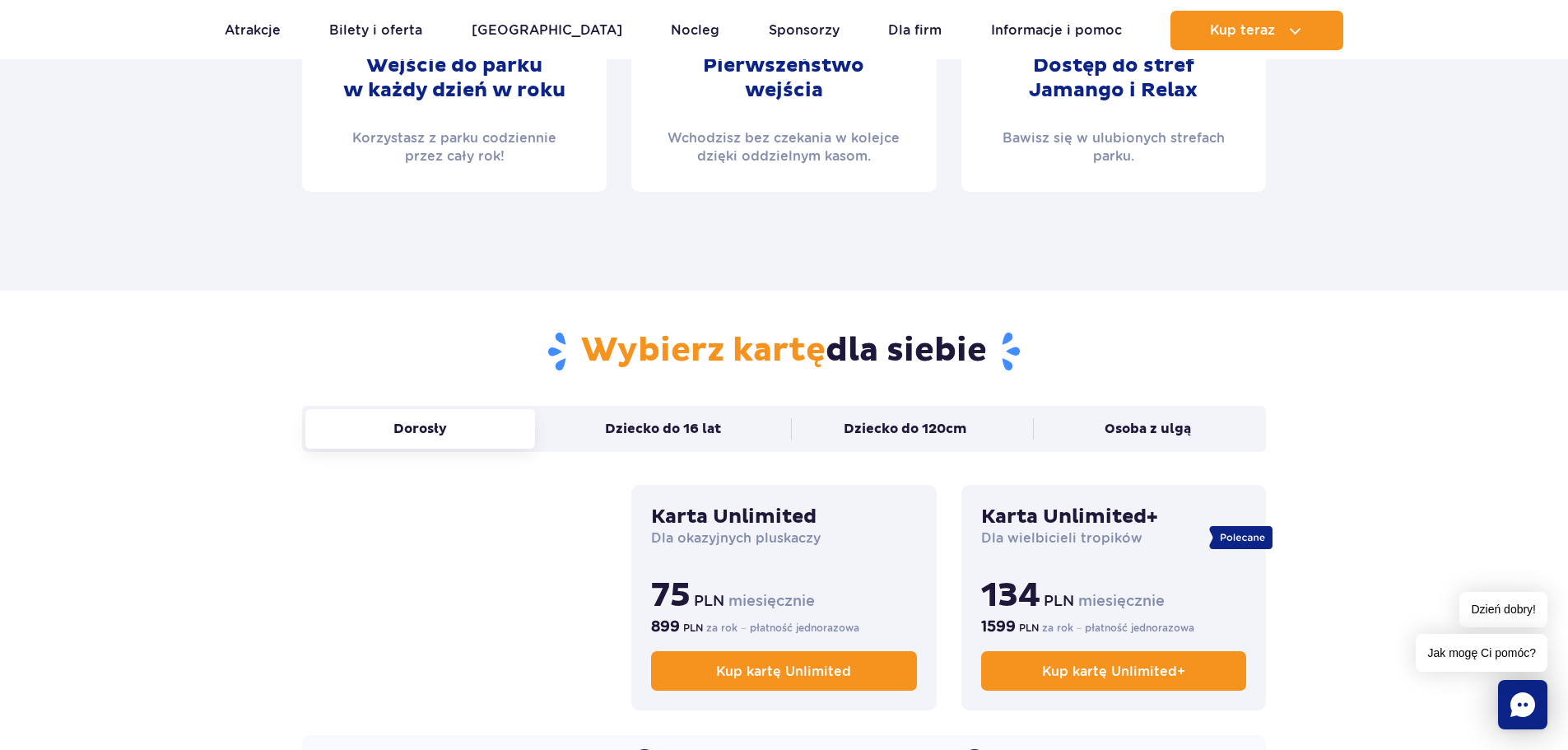
scroll to position [905, 0]
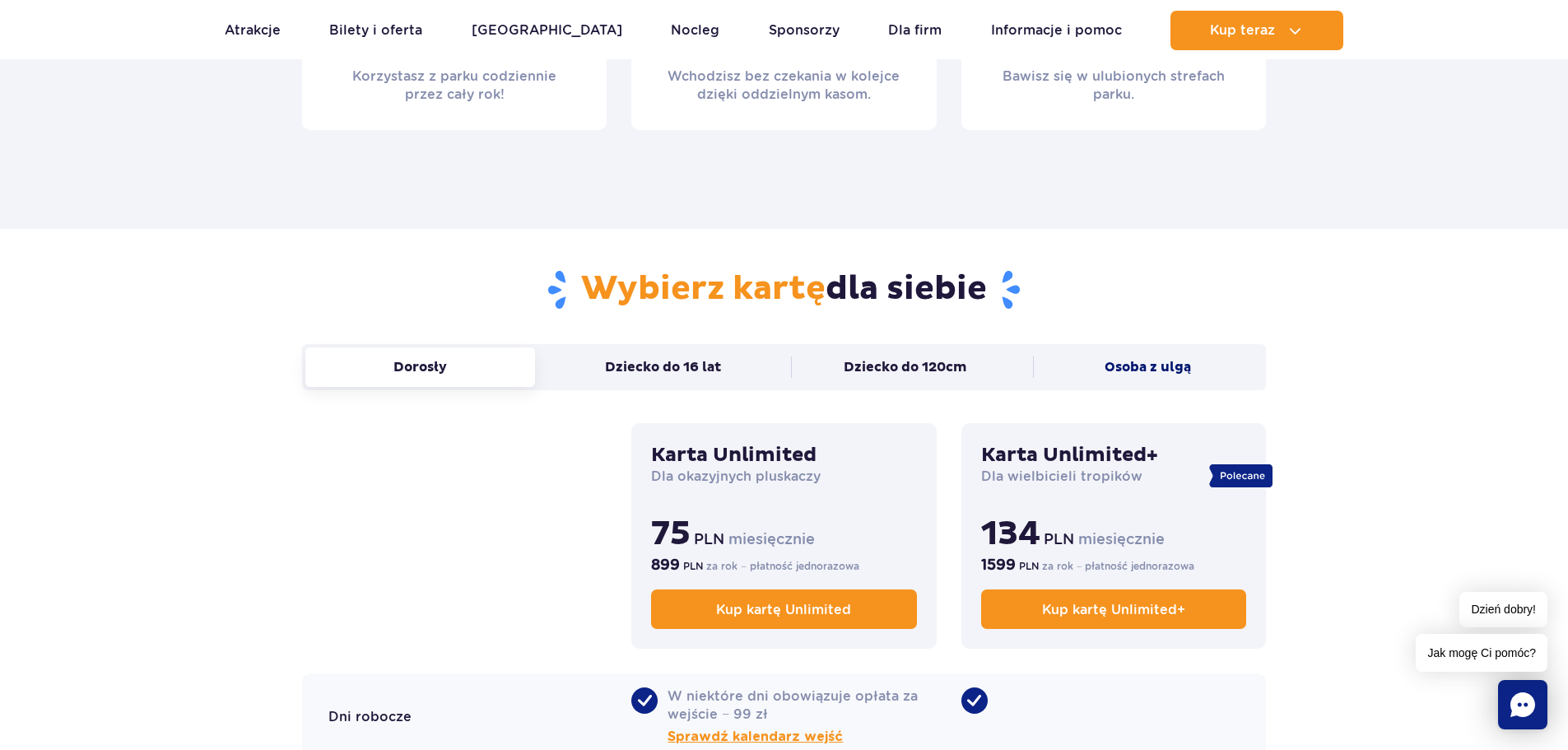
drag, startPoint x: 1171, startPoint y: 358, endPoint x: 1158, endPoint y: 348, distance: 16.4
click at [1159, 349] on button "Osoba z ulgą" at bounding box center [1148, 367] width 230 height 40
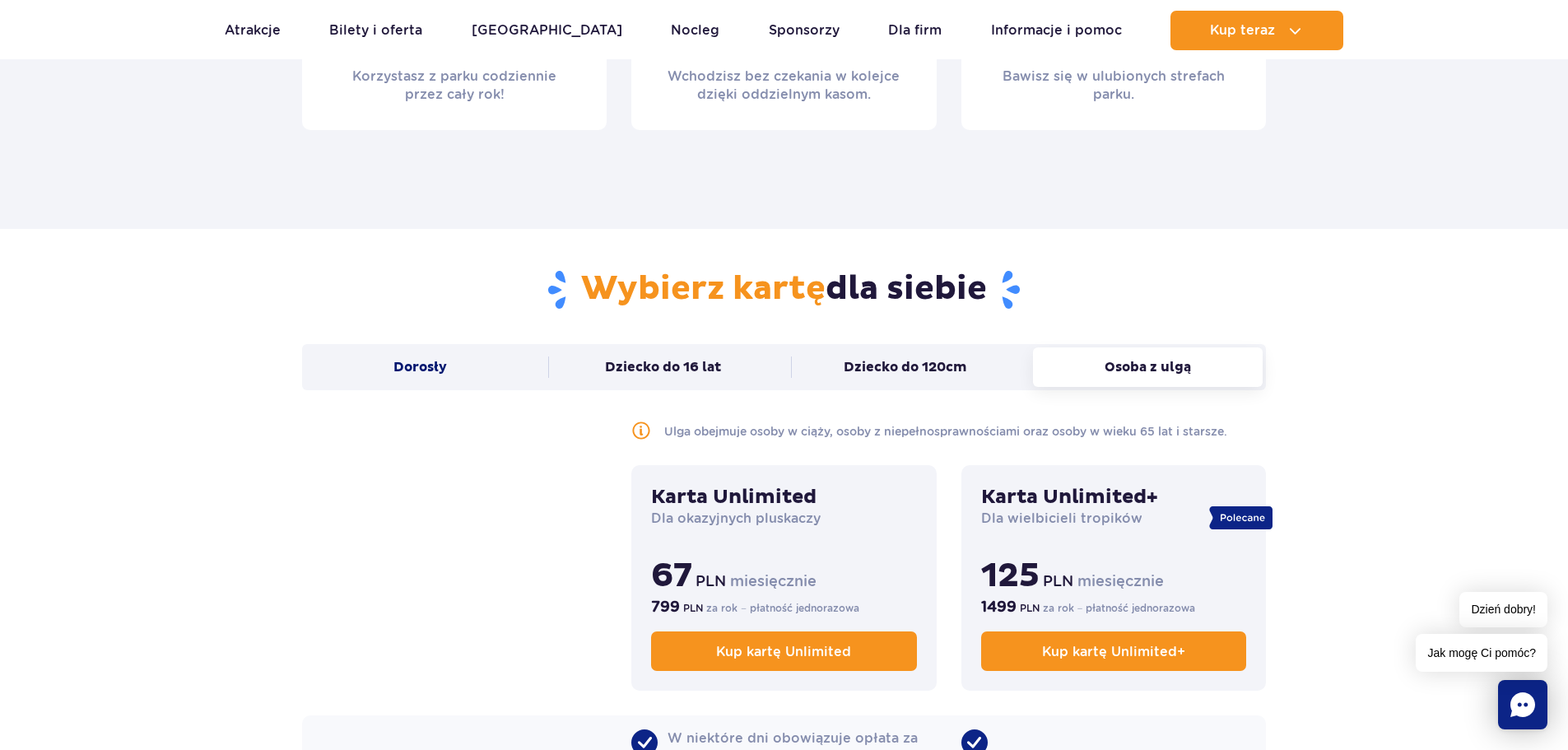
click at [453, 372] on button "Dorosły" at bounding box center [420, 367] width 230 height 40
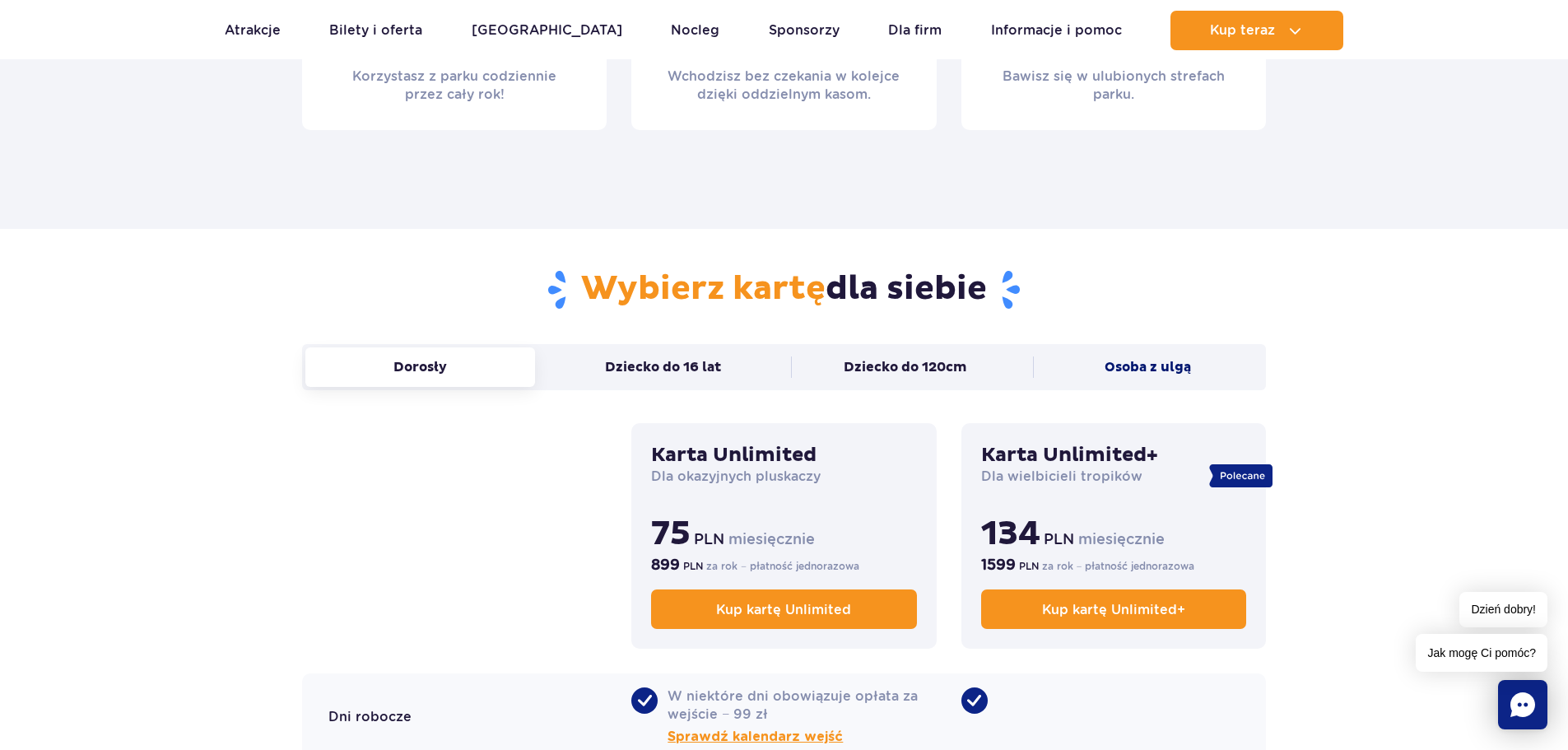
click at [1160, 372] on button "Osoba z ulgą" at bounding box center [1148, 367] width 230 height 40
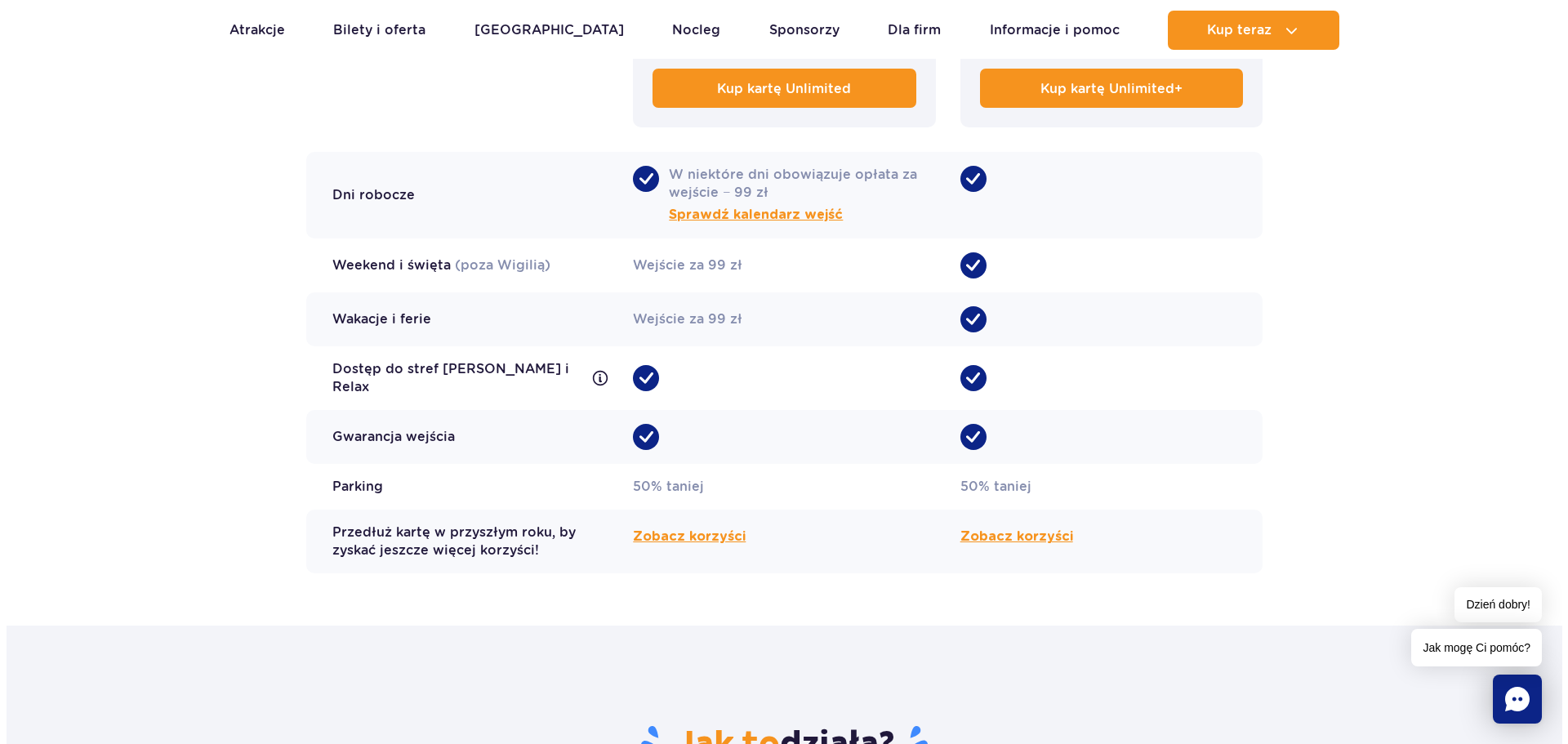
scroll to position [1469, 0]
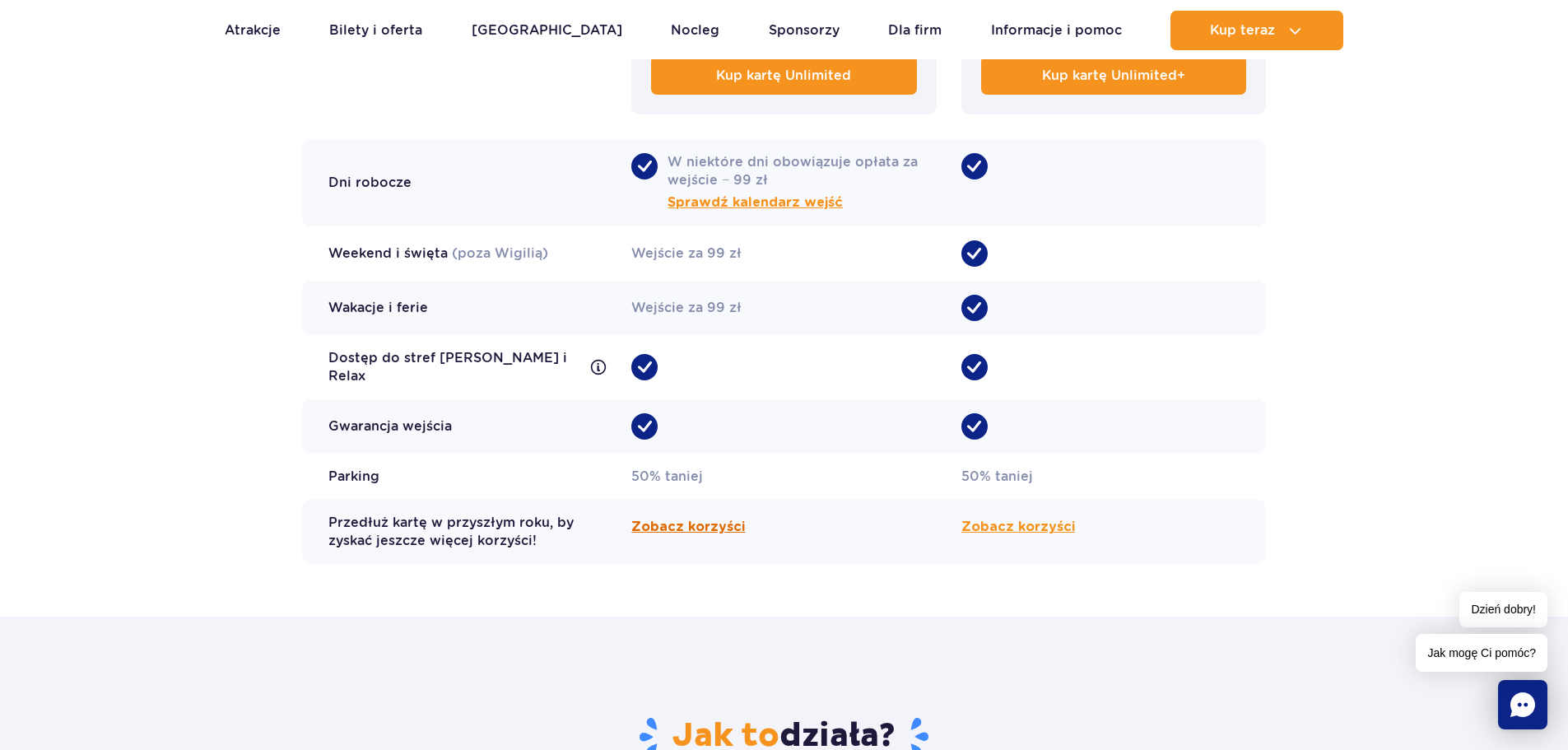
click at [672, 517] on span "Zobacz korzyści" at bounding box center [688, 527] width 113 height 20
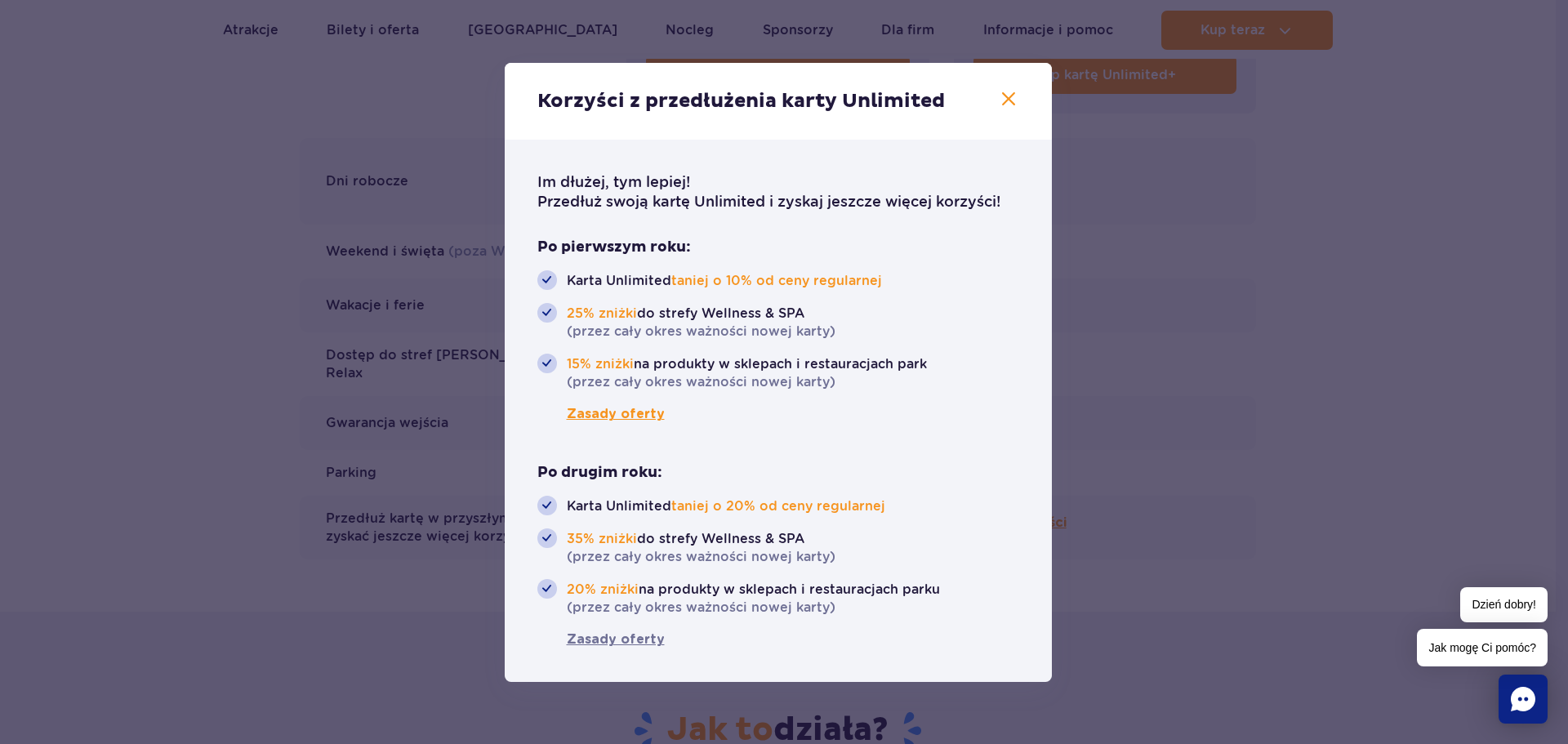
click at [633, 405] on span "Zasady oferty" at bounding box center [601, 414] width 128 height 20
